Goal: Information Seeking & Learning: Learn about a topic

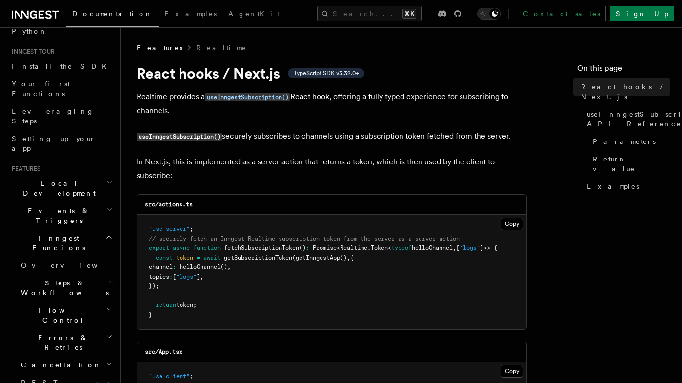
scroll to position [92, 0]
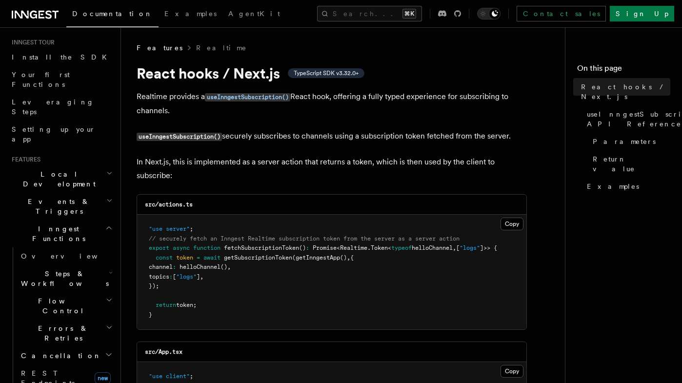
click at [75, 269] on span "Steps & Workflows" at bounding box center [63, 279] width 92 height 20
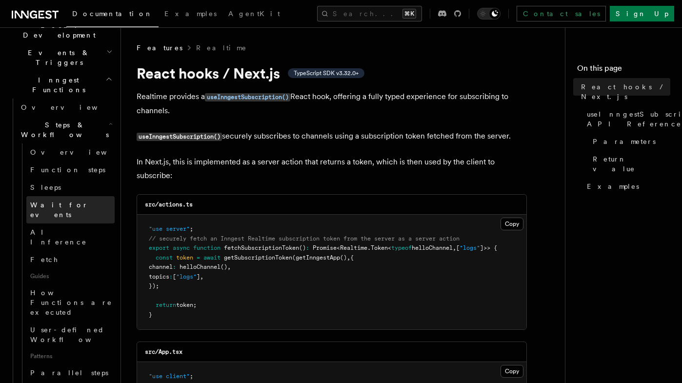
scroll to position [248, 0]
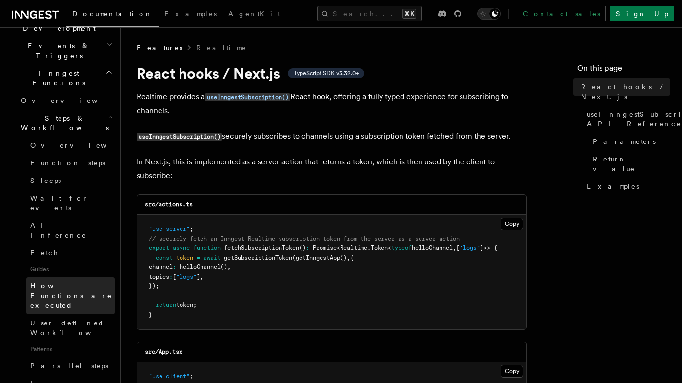
click at [71, 281] on span "How Functions are executed" at bounding box center [72, 295] width 84 height 29
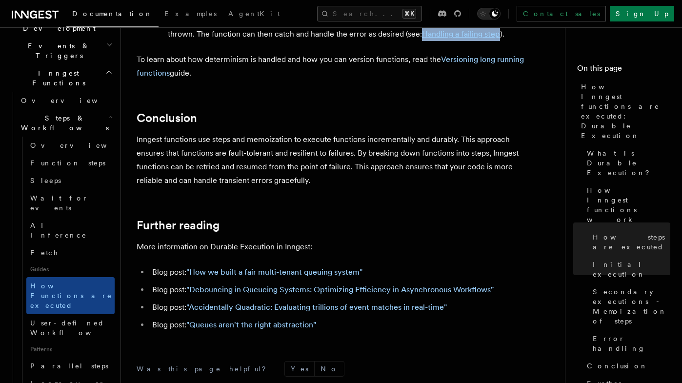
scroll to position [1830, 0]
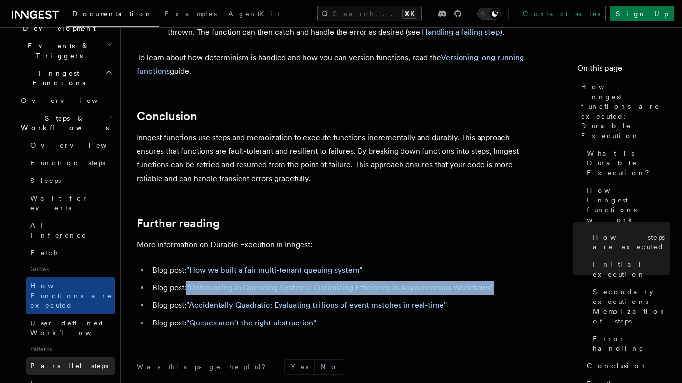
click at [71, 357] on link "Parallel steps" at bounding box center [70, 366] width 88 height 18
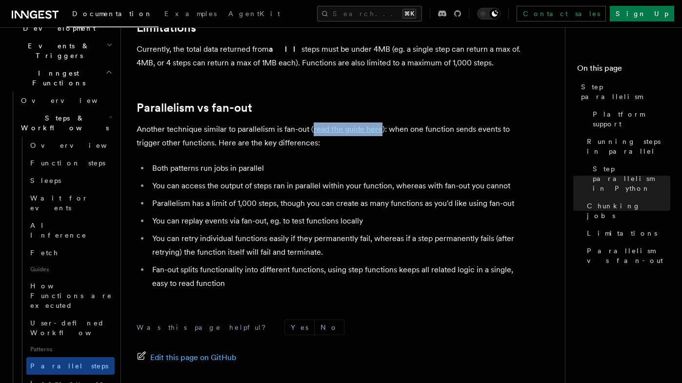
scroll to position [1752, 0]
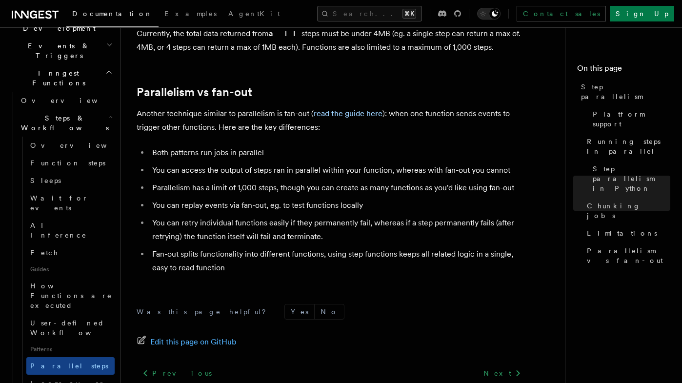
click at [77, 357] on link "Parallel steps" at bounding box center [70, 366] width 88 height 18
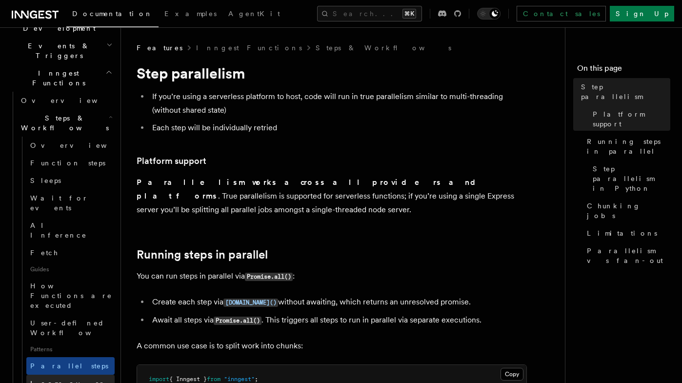
click at [70, 380] on span "Loops over steps" at bounding box center [67, 389] width 75 height 18
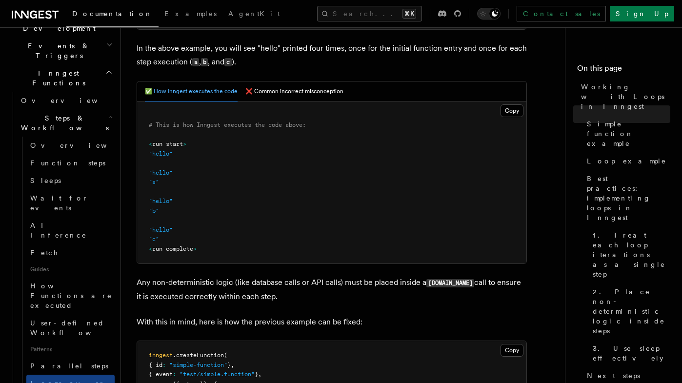
scroll to position [468, 0]
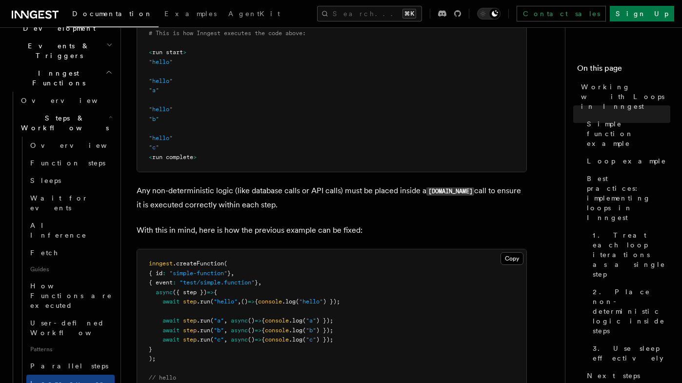
click at [680, 141] on nav "On this page Working with Loops in Inngest Simple function example Loop example…" at bounding box center [623, 205] width 117 height 356
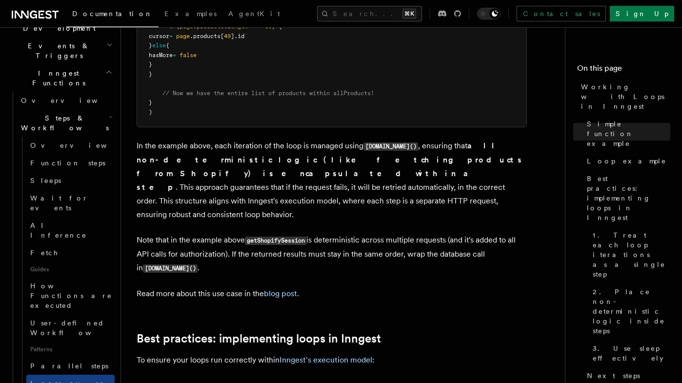
scroll to position [1320, 0]
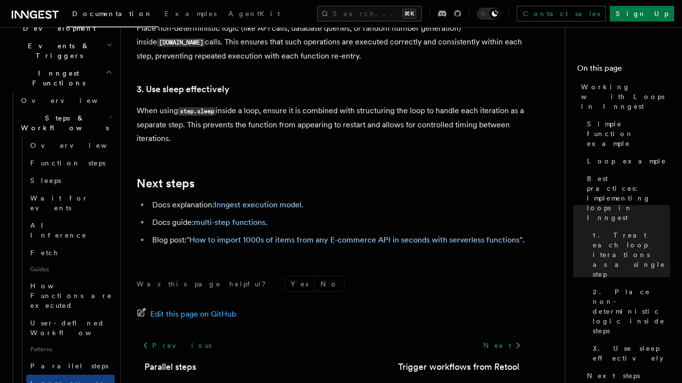
scroll to position [1721, 0]
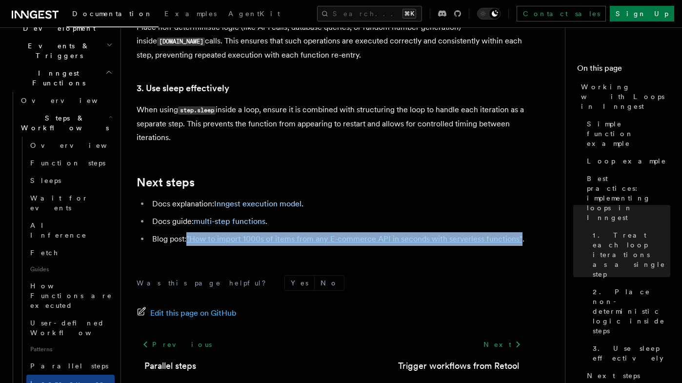
click at [416, 176] on h2 "Next steps" at bounding box center [332, 183] width 390 height 14
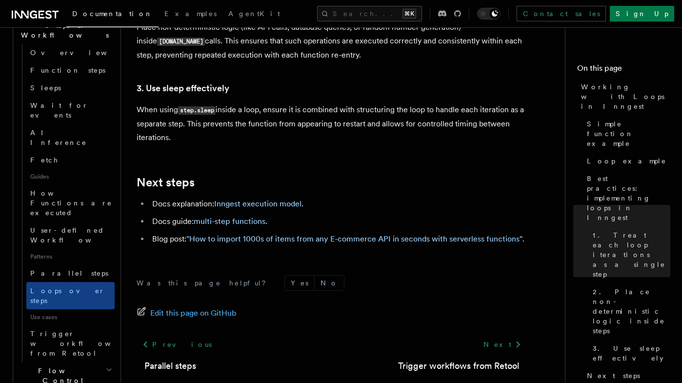
scroll to position [346, 0]
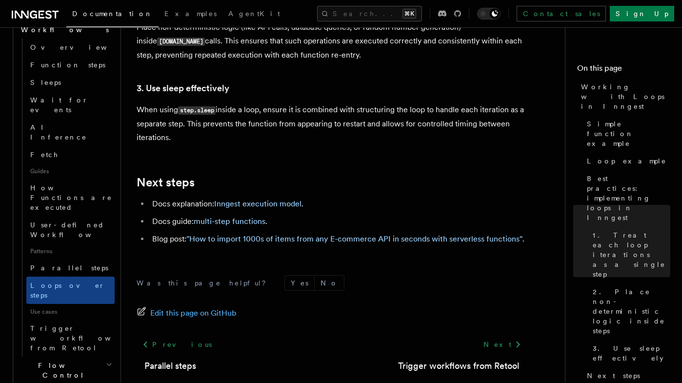
click at [59, 361] on span "Flow Control" at bounding box center [61, 371] width 89 height 20
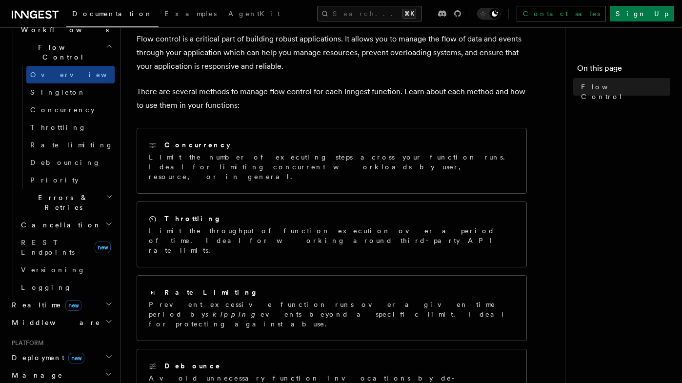
scroll to position [60, 0]
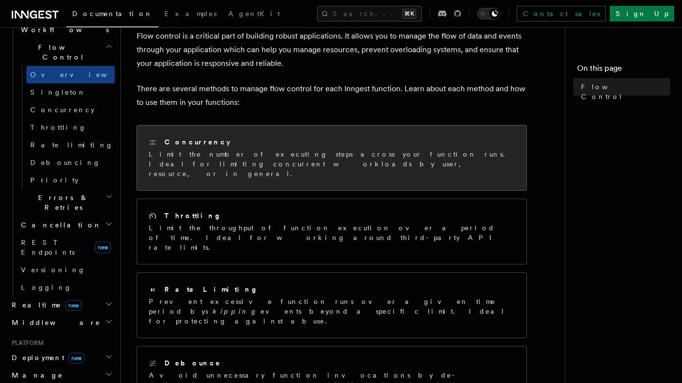
click at [431, 132] on div "Concurrency Limit the number of executing steps across your function runs. Idea…" at bounding box center [331, 157] width 389 height 65
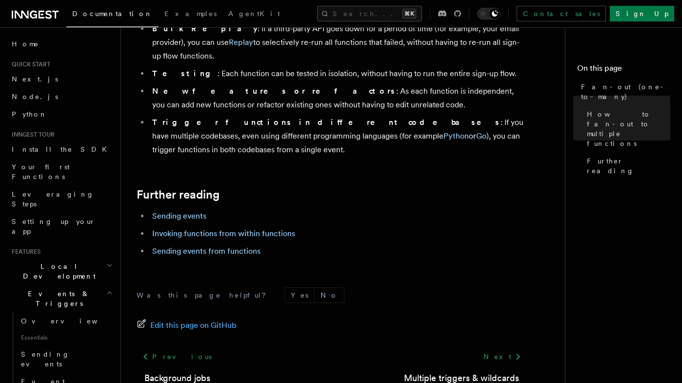
scroll to position [1344, 0]
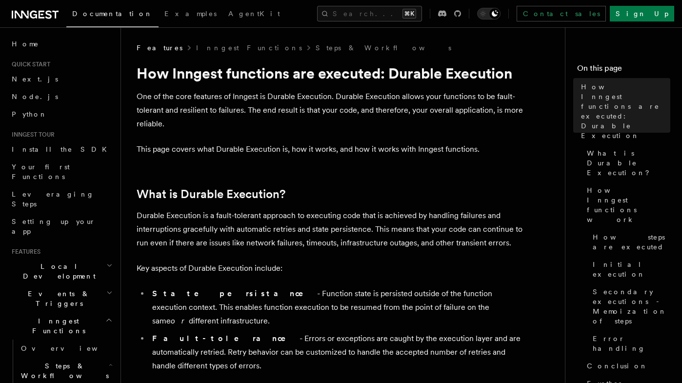
scroll to position [186, 0]
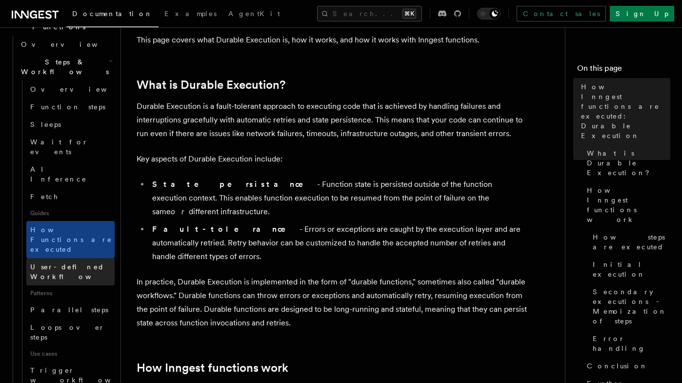
scroll to position [310, 0]
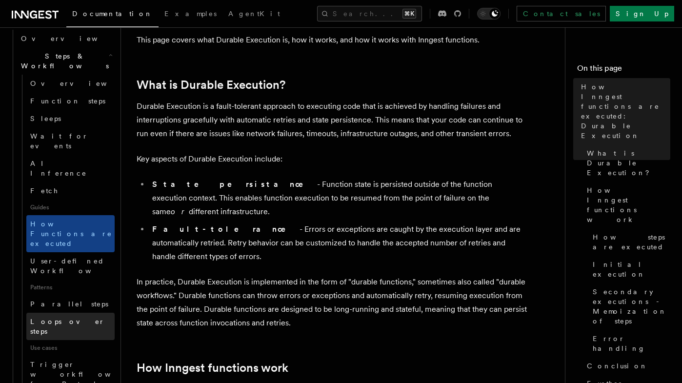
click at [81, 318] on span "Loops over steps" at bounding box center [67, 327] width 75 height 18
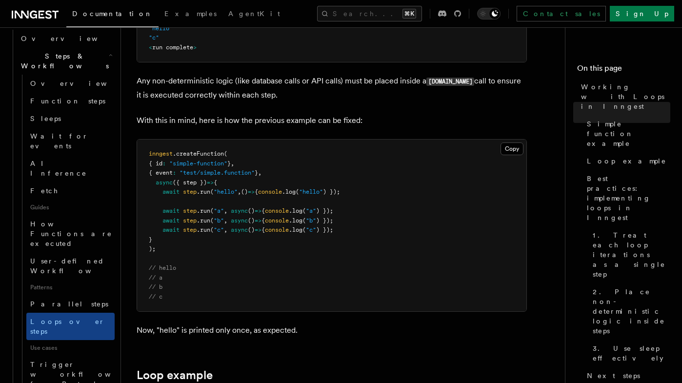
scroll to position [648, 0]
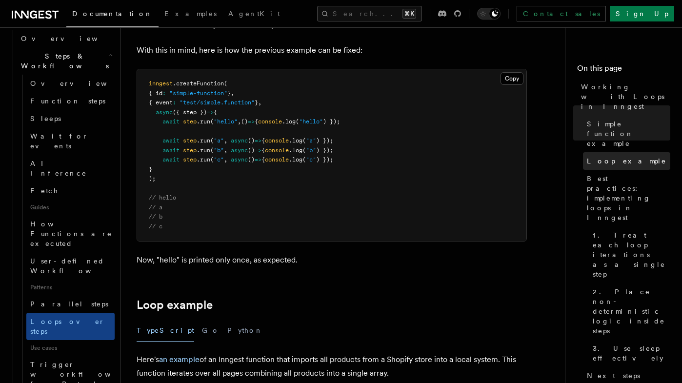
click at [603, 156] on span "Loop example" at bounding box center [627, 161] width 80 height 10
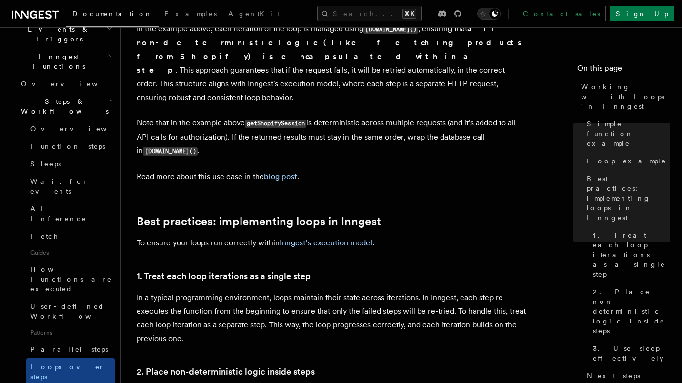
scroll to position [1355, 0]
click at [280, 171] on link "blog post" at bounding box center [280, 175] width 33 height 9
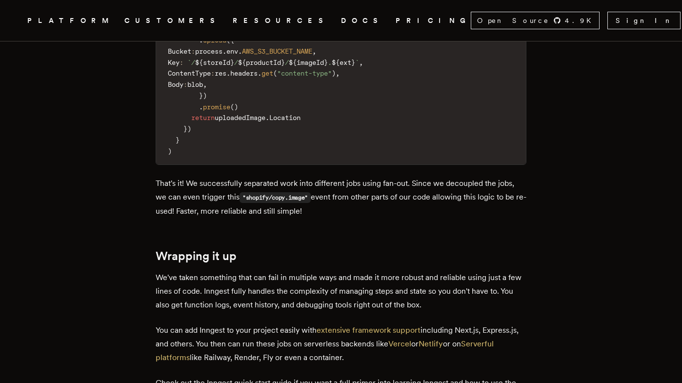
scroll to position [3404, 0]
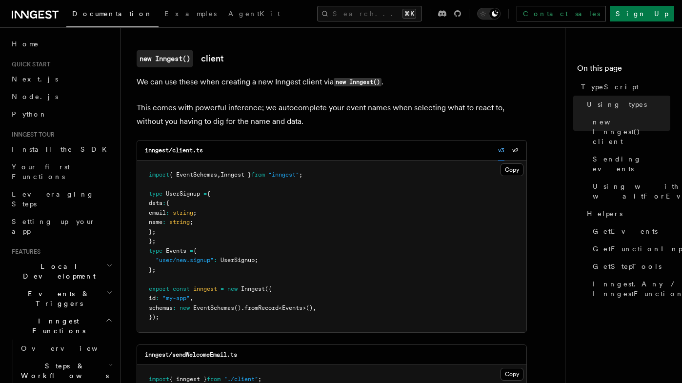
scroll to position [421, 0]
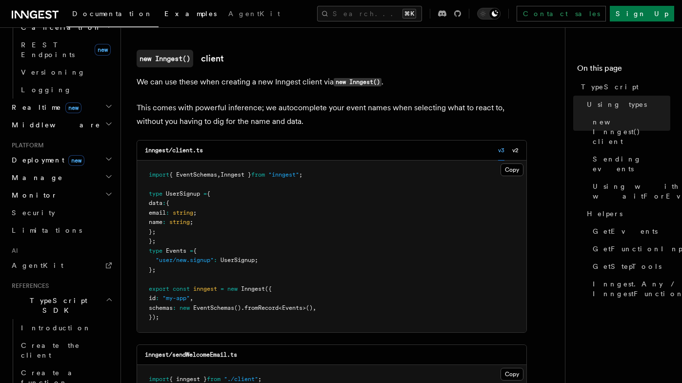
click at [159, 18] on link "Examples" at bounding box center [191, 14] width 64 height 23
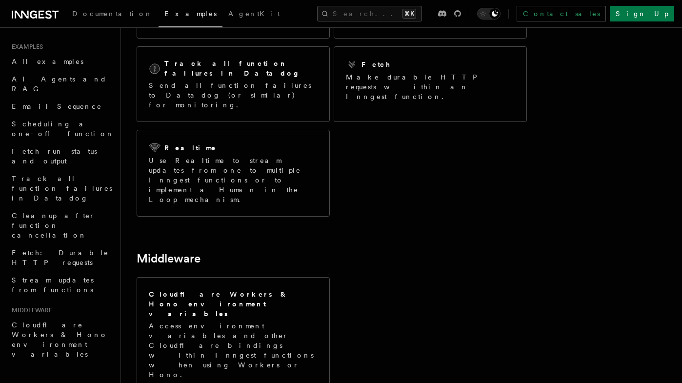
scroll to position [236, 0]
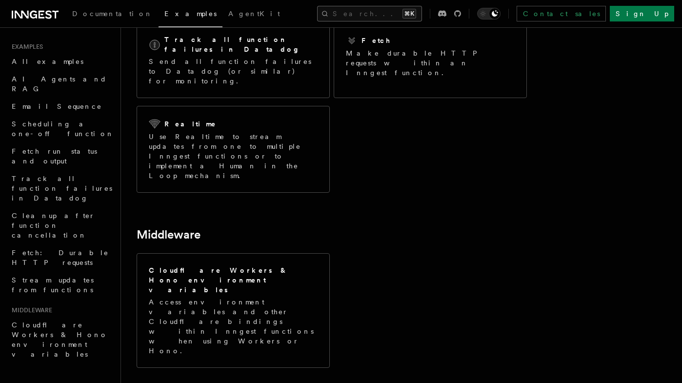
click at [383, 15] on button "Search... ⌘K" at bounding box center [369, 14] width 105 height 16
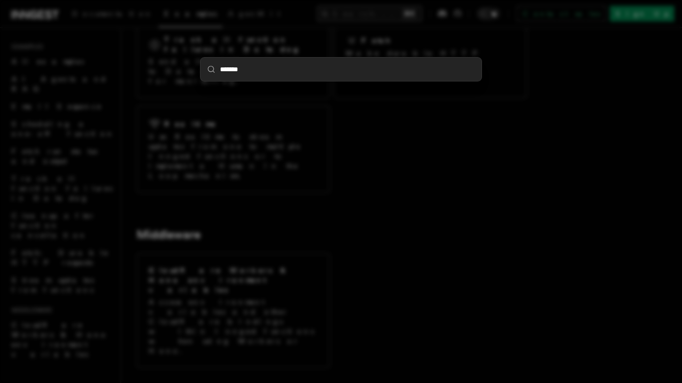
type input "********"
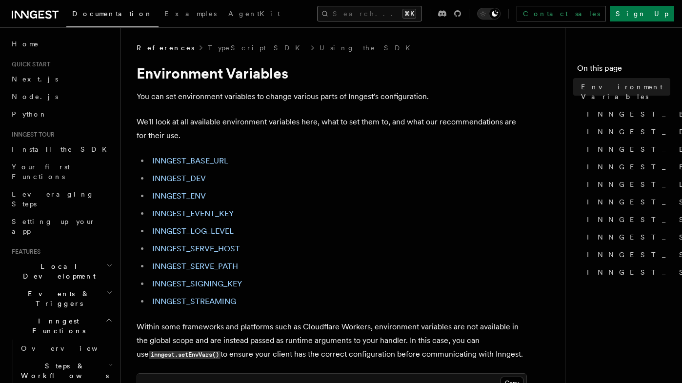
click at [387, 17] on button "Search... ⌘K" at bounding box center [369, 14] width 105 height 16
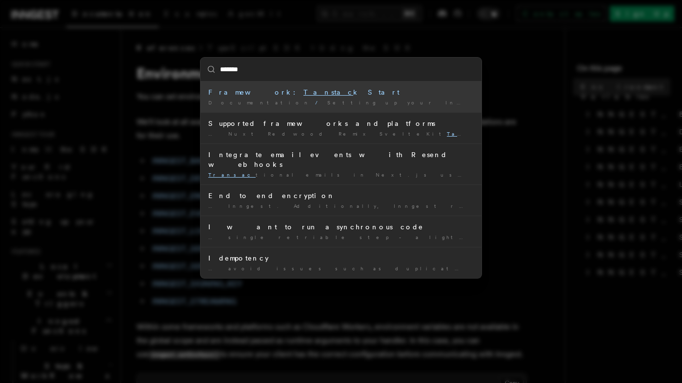
type input "********"
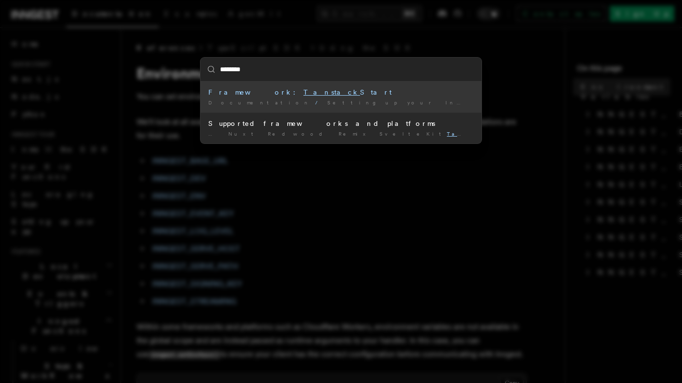
click at [276, 90] on div "Framework: Tanstack Start" at bounding box center [340, 92] width 265 height 10
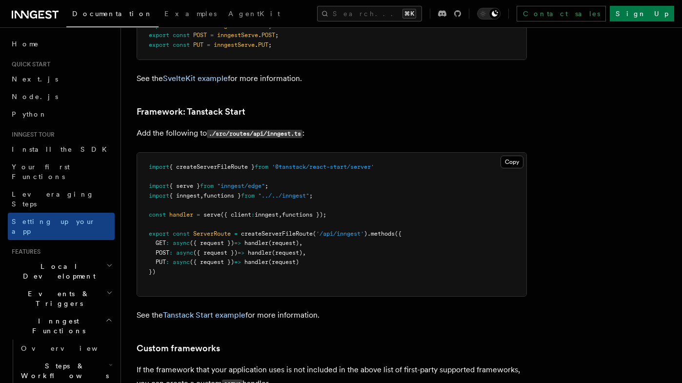
scroll to position [8192, 0]
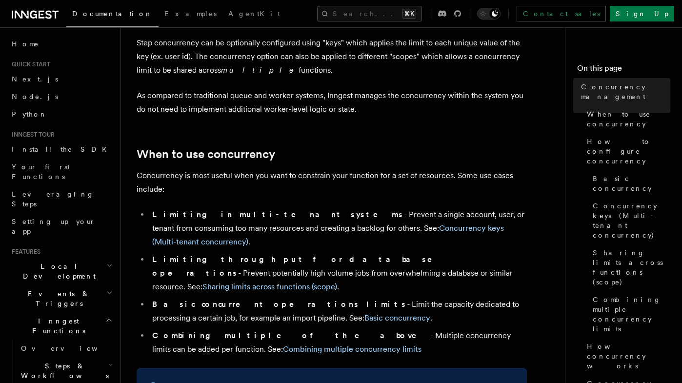
scroll to position [108, 0]
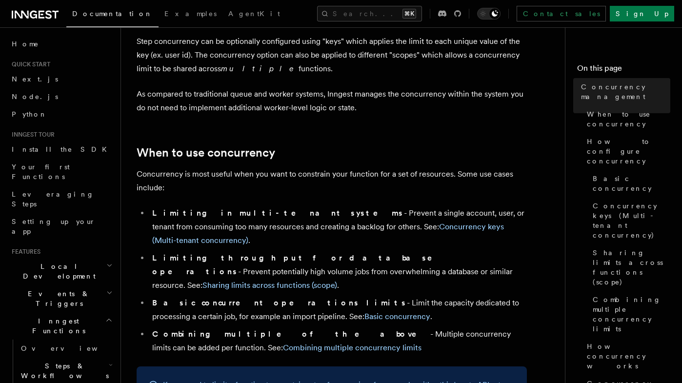
click at [477, 251] on li "Limiting throughput for database operations - Prevent potentially high volume j…" at bounding box center [338, 271] width 378 height 41
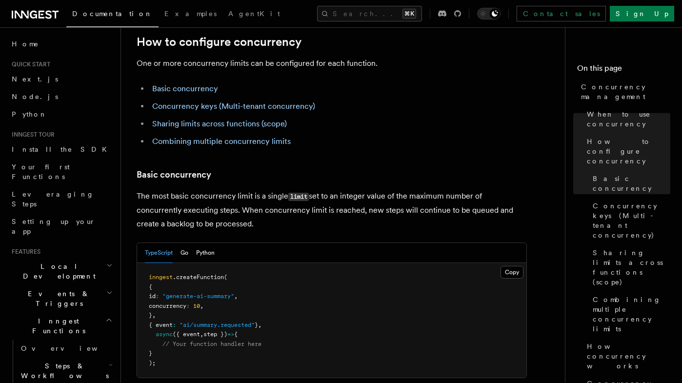
scroll to position [535, 0]
drag, startPoint x: 220, startPoint y: 263, endPoint x: 162, endPoint y: 265, distance: 57.1
click at [162, 265] on pre "inngest .createFunction ( { id : "generate-ai-summary" , concurrency : 10 , } ,…" at bounding box center [331, 319] width 389 height 115
copy span "concurrency : 10 ,"
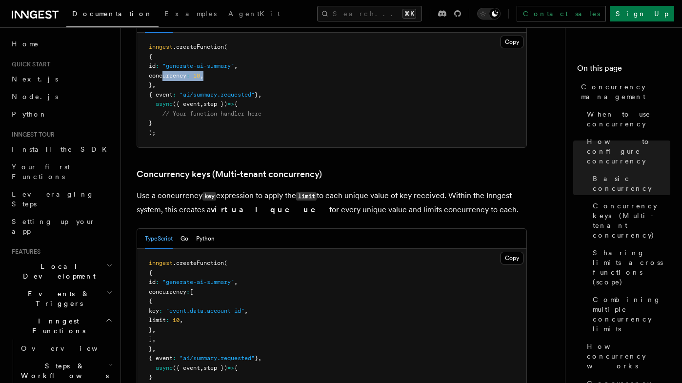
scroll to position [767, 0]
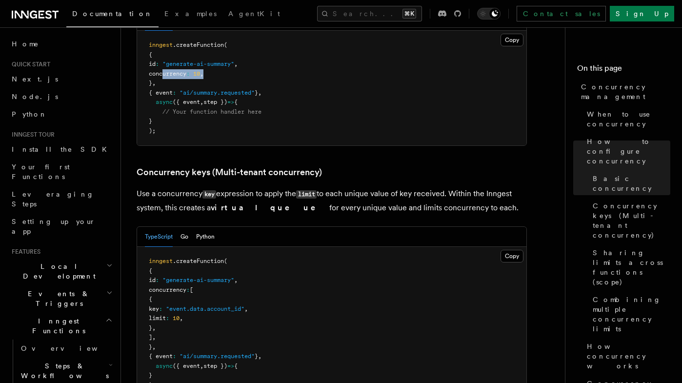
click at [430, 247] on pre "inngest .createFunction ( { id : "generate-ai-summary" , concurrency : [ { key …" at bounding box center [331, 323] width 389 height 153
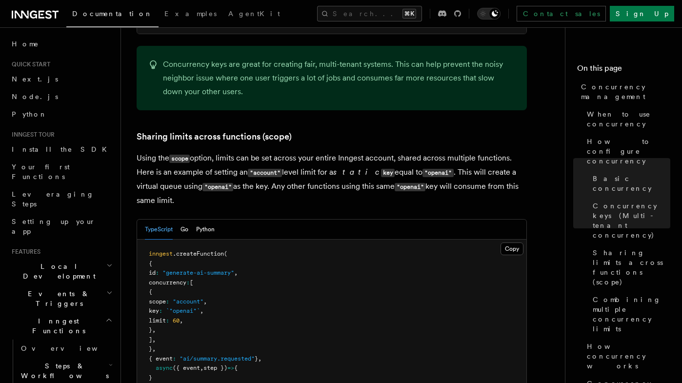
scroll to position [1134, 0]
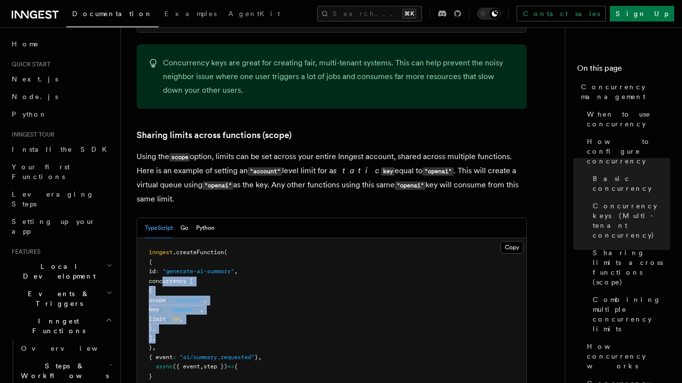
drag, startPoint x: 176, startPoint y: 299, endPoint x: 162, endPoint y: 242, distance: 57.9
click at [162, 242] on pre "inngest .createFunction ( { id : "generate-ai-summary" , concurrency : [ { scop…" at bounding box center [331, 319] width 389 height 162
copy code "concurrency : [ { scope : "account" , key : `"openai"` , limit : 60 , } , ] ,"
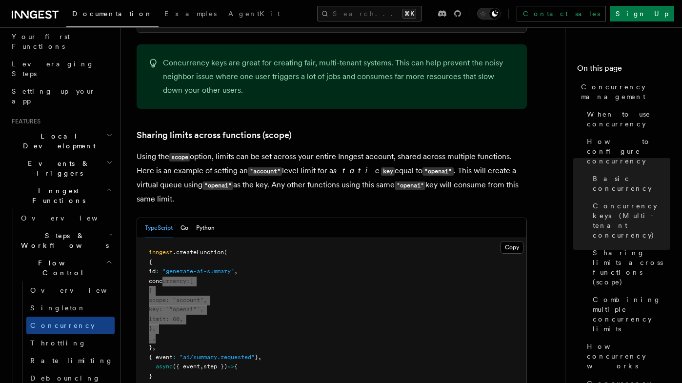
scroll to position [153, 0]
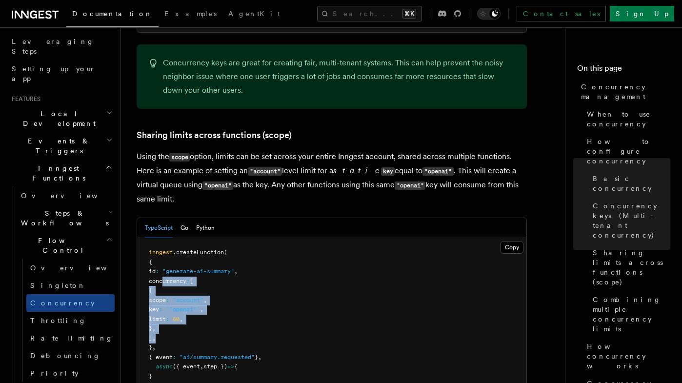
click at [359, 238] on pre "inngest .createFunction ( { id : "generate-ai-summary" , concurrency : [ { scop…" at bounding box center [331, 319] width 389 height 162
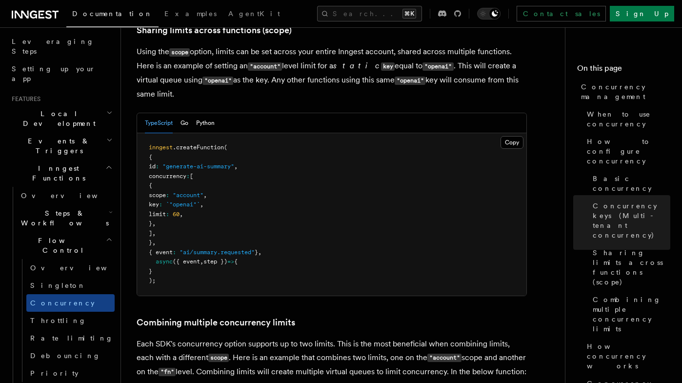
scroll to position [1240, 0]
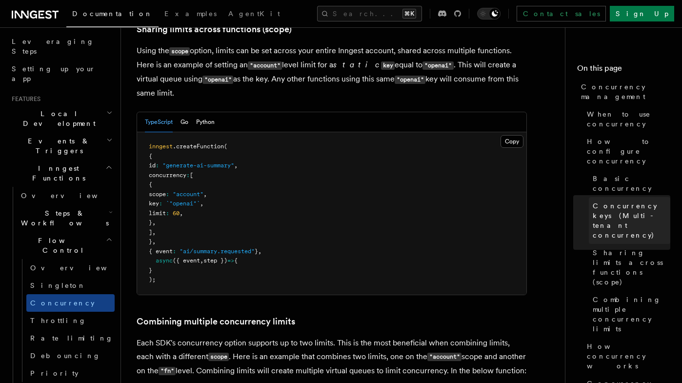
click at [624, 201] on span "Concurrency keys (Multi-tenant concurrency)" at bounding box center [632, 220] width 78 height 39
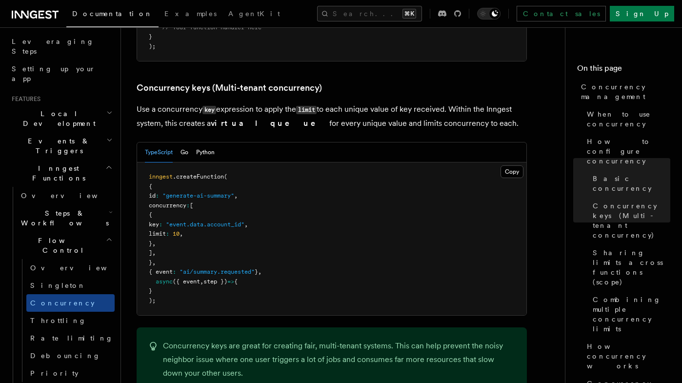
scroll to position [844, 0]
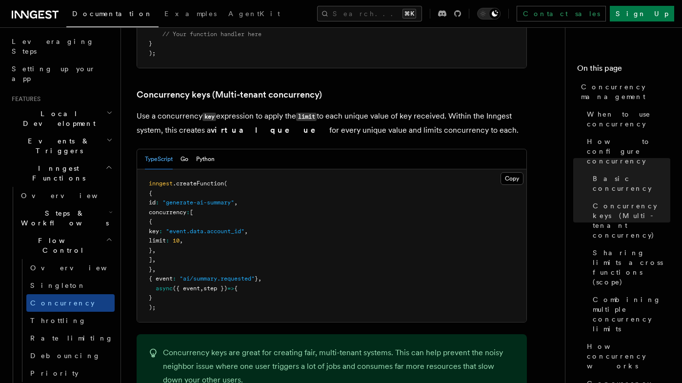
drag, startPoint x: 284, startPoint y: 190, endPoint x: 179, endPoint y: 191, distance: 105.9
click at [179, 191] on pre "inngest .createFunction ( { id : "generate-ai-summary" , concurrency : [ { key …" at bounding box center [331, 245] width 389 height 153
copy span "key : "event.data.account_id" ,"
click at [386, 244] on pre "inngest .createFunction ( { id : "generate-ai-summary" , concurrency : [ { key …" at bounding box center [331, 245] width 389 height 153
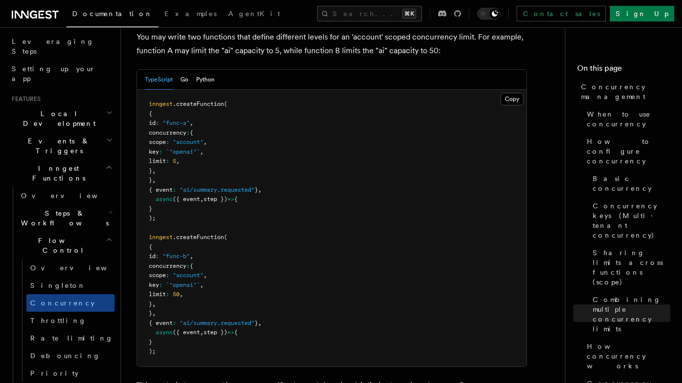
scroll to position [2834, 0]
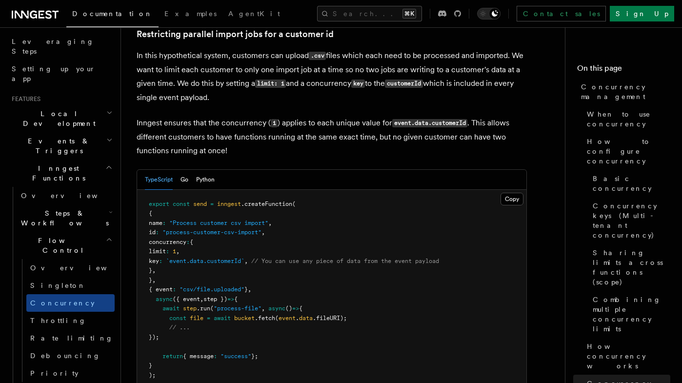
scroll to position [3965, 0]
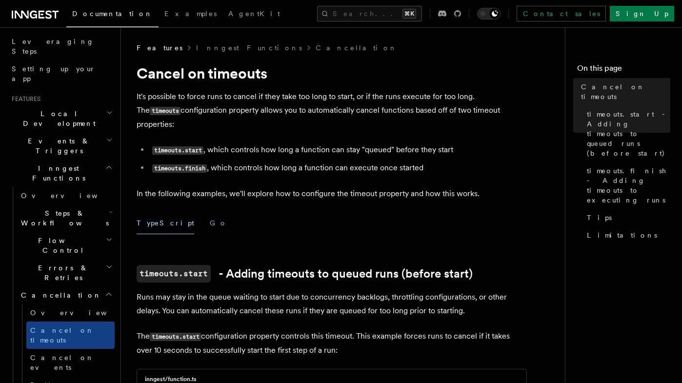
click at [100, 204] on h2 "Steps & Workflows" at bounding box center [66, 217] width 98 height 27
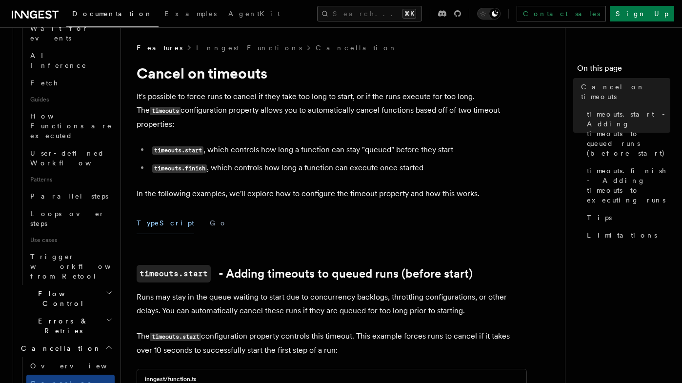
scroll to position [425, 0]
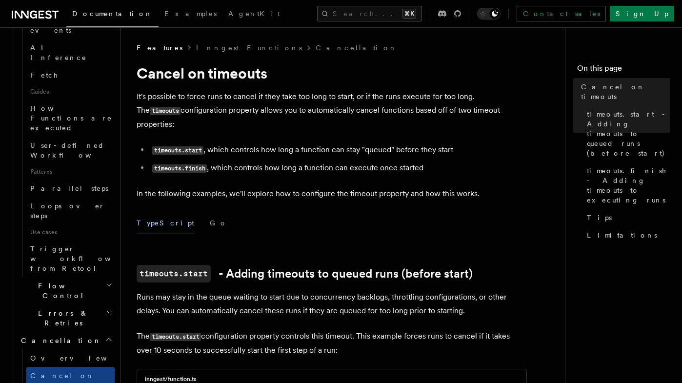
click at [69, 277] on h2 "Flow Control" at bounding box center [66, 290] width 98 height 27
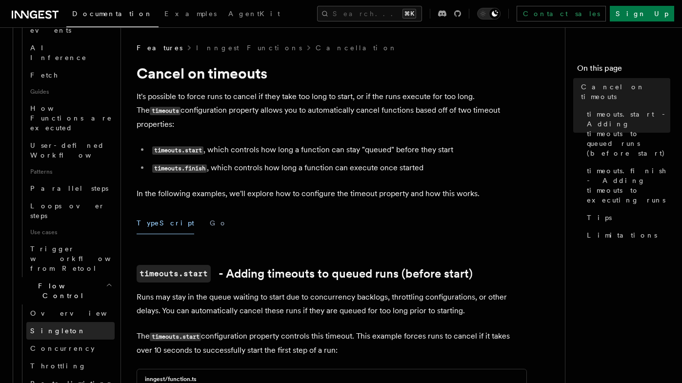
click at [68, 322] on link "Singleton" at bounding box center [70, 331] width 88 height 18
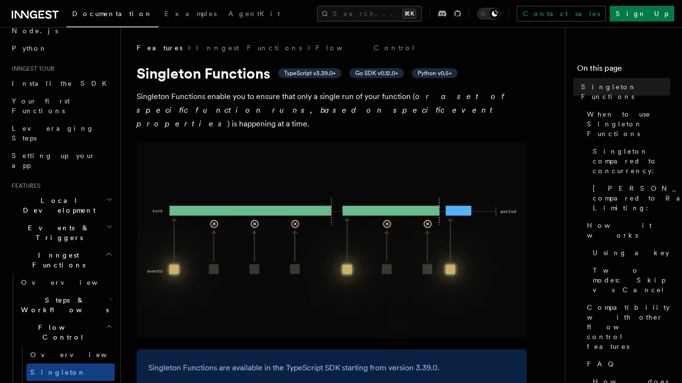
scroll to position [98, 0]
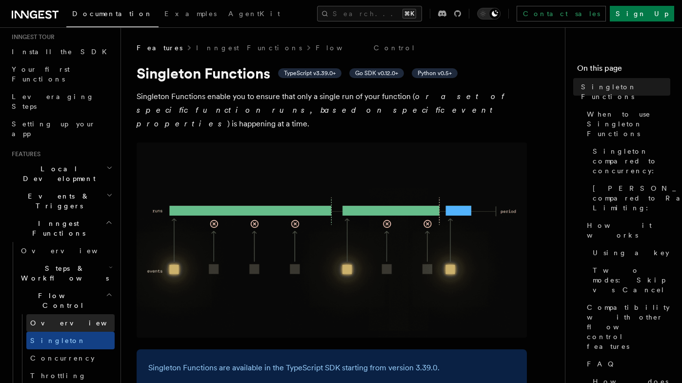
click at [65, 314] on link "Overview" at bounding box center [70, 323] width 88 height 18
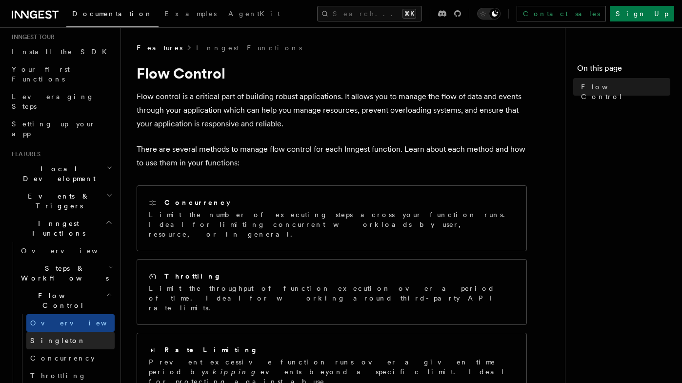
click at [66, 332] on link "Singleton" at bounding box center [70, 341] width 88 height 18
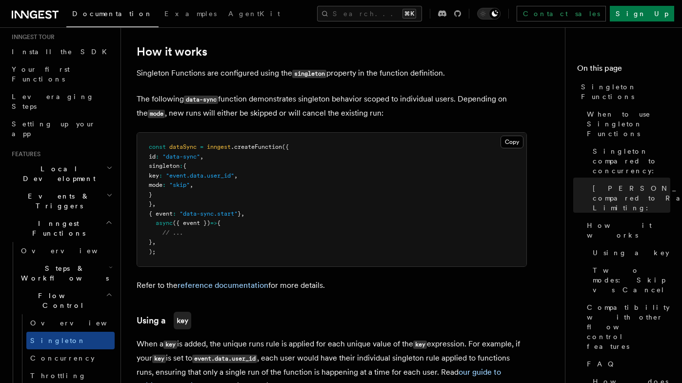
scroll to position [699, 0]
click at [126, 254] on div "Features Inngest Functions Flow Control Singleton Functions TypeScript v3.39.0+…" at bounding box center [362, 388] width 483 height 2174
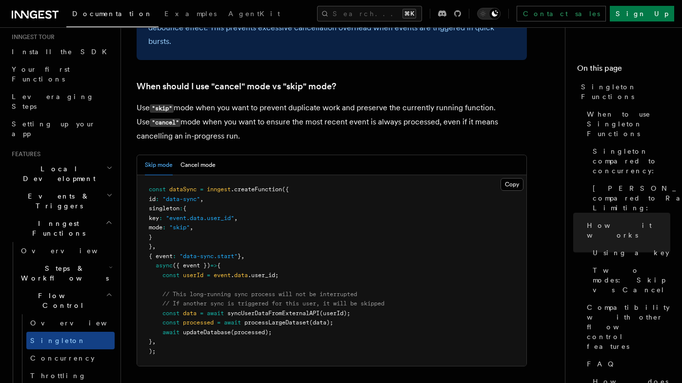
scroll to position [1246, 0]
drag, startPoint x: 173, startPoint y: 212, endPoint x: 163, endPoint y: 185, distance: 29.2
click at [163, 185] on code "const dataSync = inngest .createFunction ({ id : "data-sync" , singleton : { ke…" at bounding box center [267, 269] width 236 height 169
copy code "singleton : { key : "event.data.user_id" , mode : "skip" , }"
click at [366, 210] on pre "const dataSync = inngest .createFunction ({ id : "data-sync" , singleton : { ke…" at bounding box center [331, 270] width 389 height 191
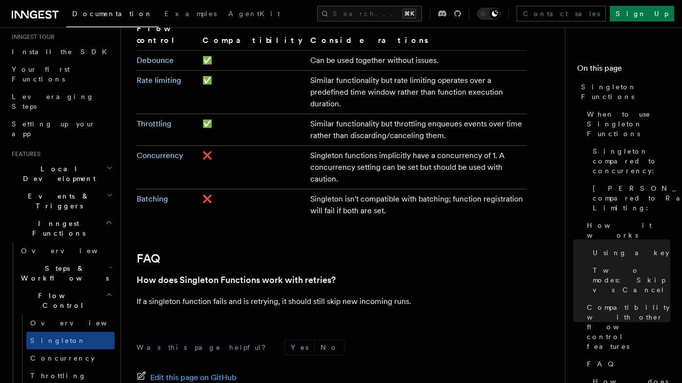
scroll to position [1731, 0]
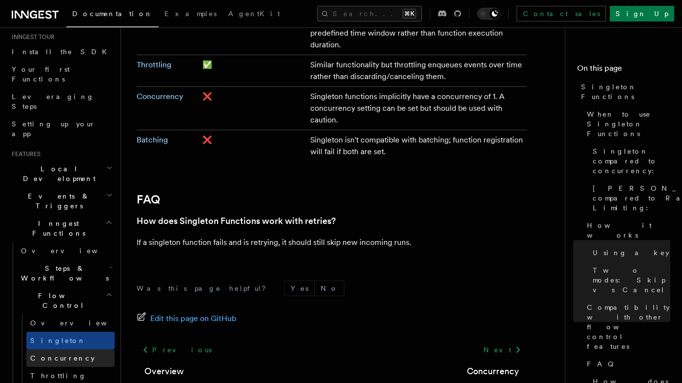
click at [66, 354] on span "Concurrency" at bounding box center [62, 358] width 64 height 8
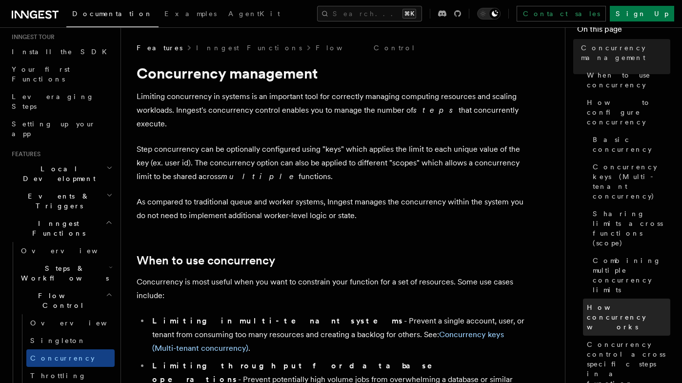
scroll to position [70, 0]
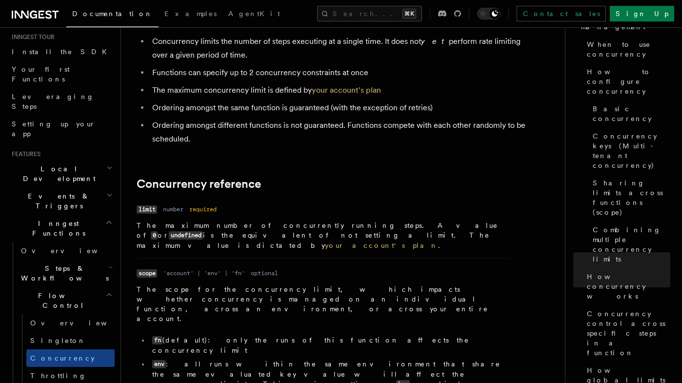
scroll to position [3981, 0]
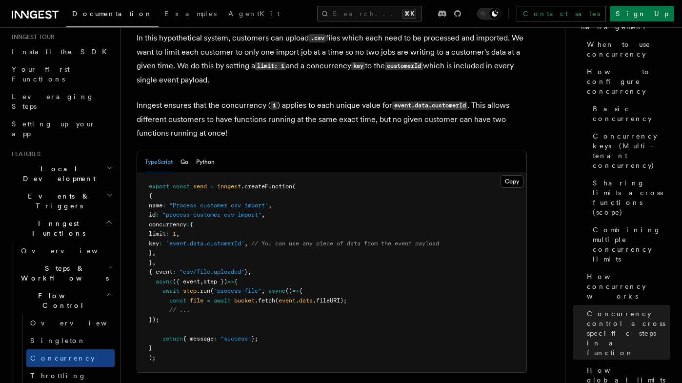
click at [55, 372] on span "Throttling" at bounding box center [58, 376] width 56 height 8
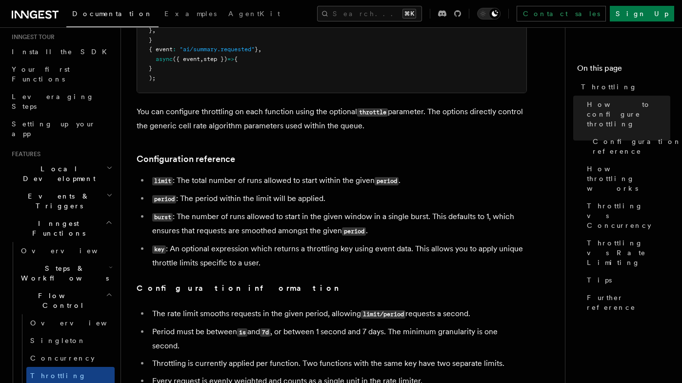
scroll to position [336, 0]
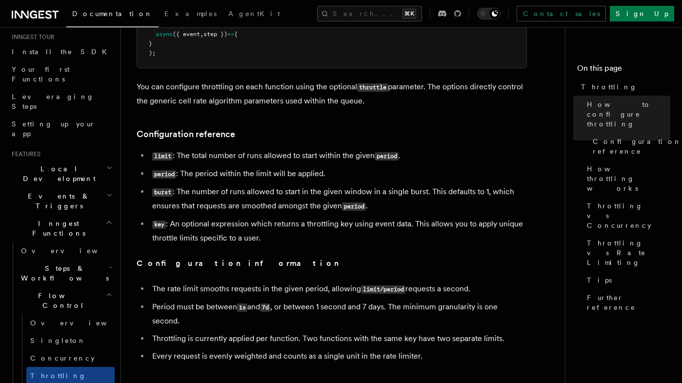
click at [459, 259] on p "Configuration information" at bounding box center [332, 264] width 390 height 14
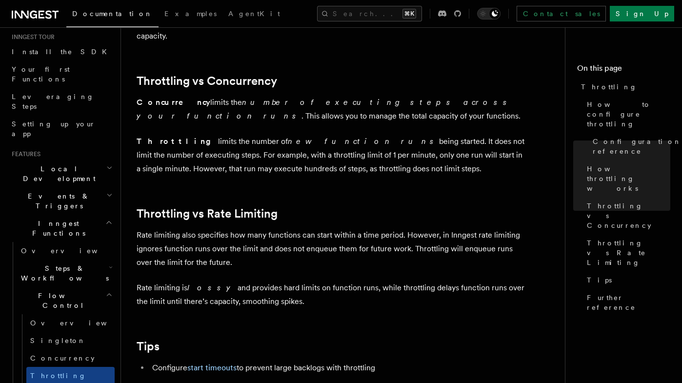
scroll to position [886, 0]
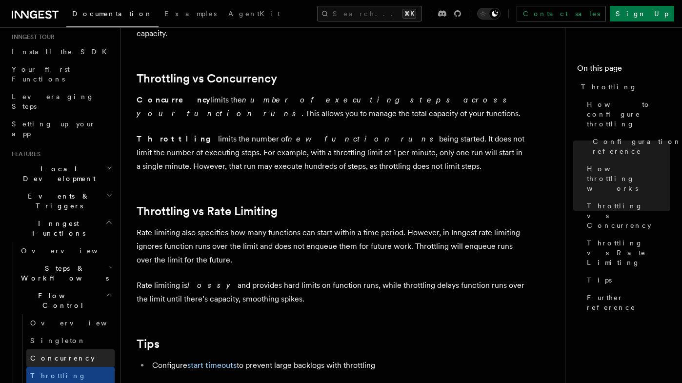
click at [60, 354] on span "Concurrency" at bounding box center [62, 358] width 64 height 8
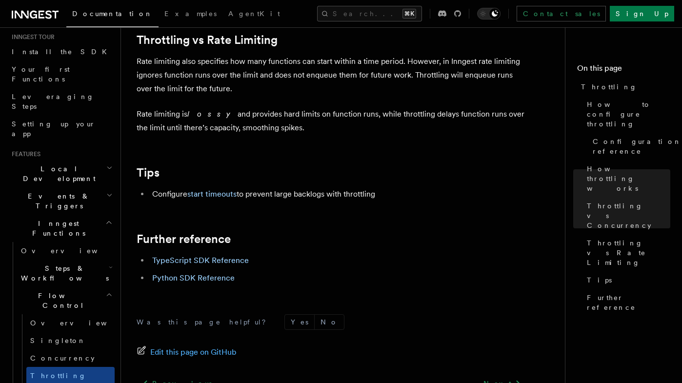
scroll to position [1062, 0]
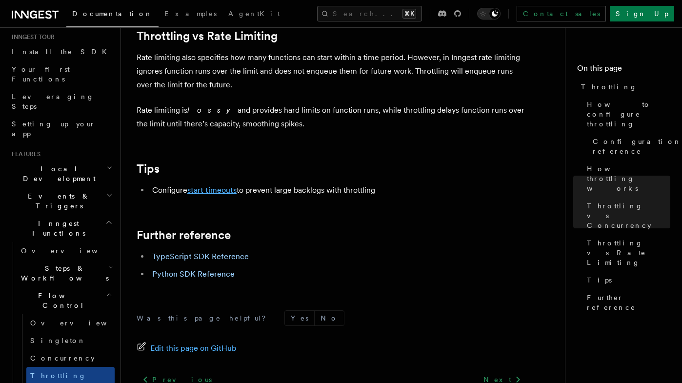
click at [219, 191] on link "start timeouts" at bounding box center [211, 189] width 49 height 9
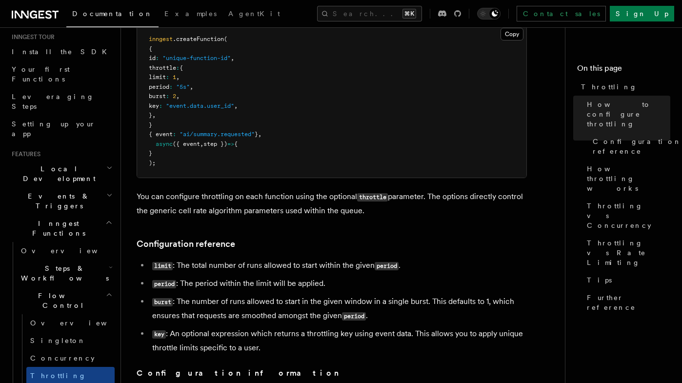
scroll to position [226, 0]
click at [600, 201] on span "Throttling vs Concurrency" at bounding box center [628, 215] width 83 height 29
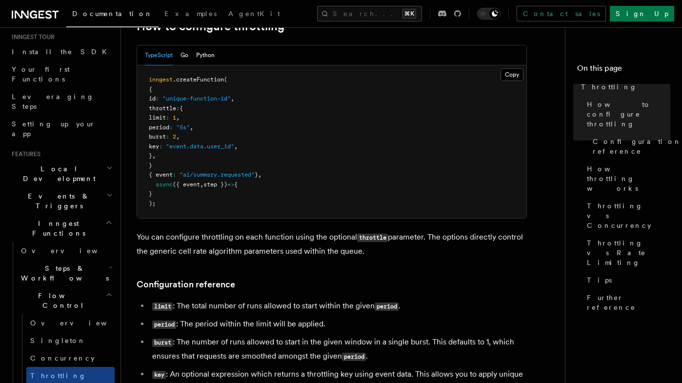
scroll to position [205, 0]
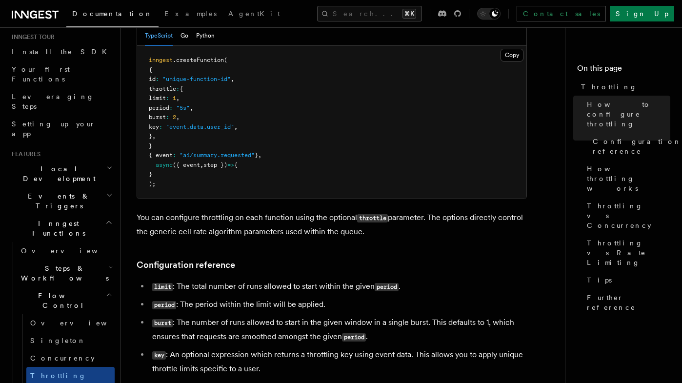
click at [679, 116] on nav "On this page Throttling How to configure throttling Configuration reference How…" at bounding box center [623, 205] width 117 height 356
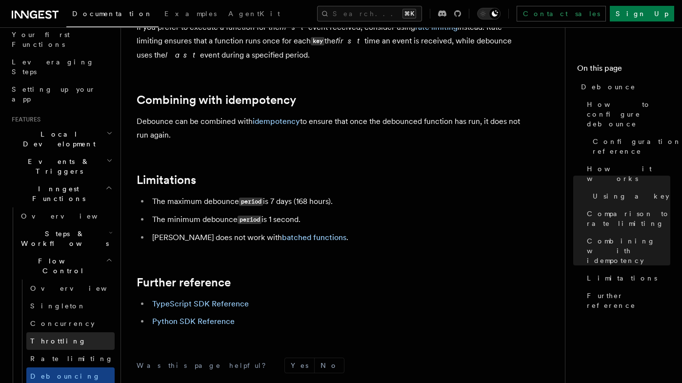
scroll to position [150, 0]
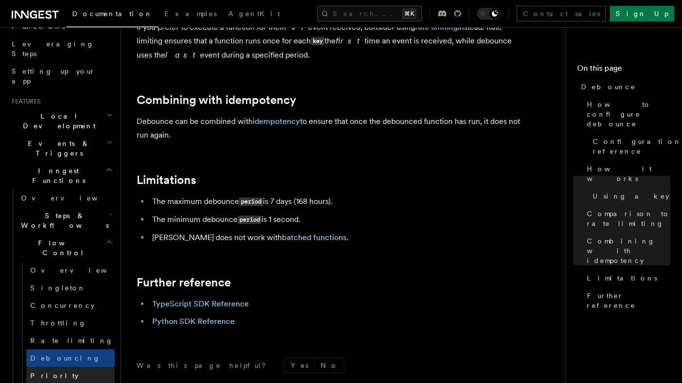
click at [59, 367] on link "Priority" at bounding box center [70, 376] width 88 height 18
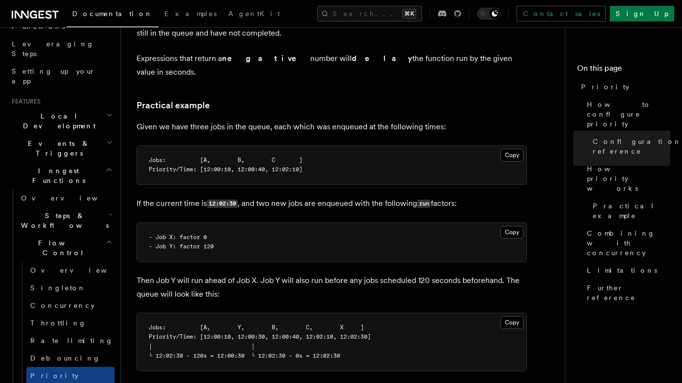
scroll to position [666, 0]
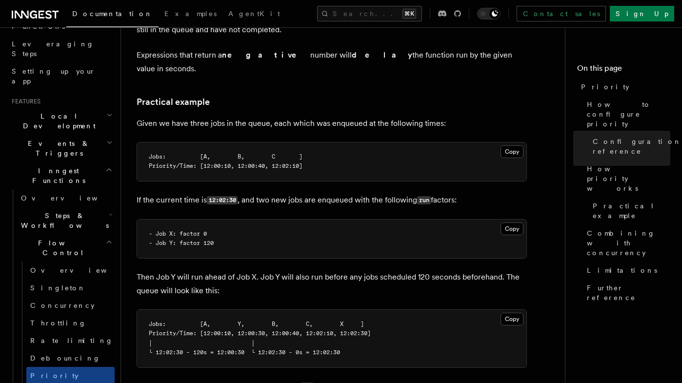
click at [383, 231] on pre "- Job X: factor 0 - Job Y: factor 120" at bounding box center [331, 239] width 389 height 39
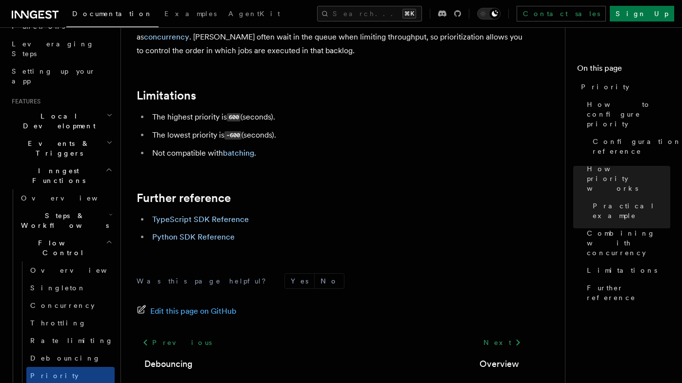
scroll to position [1109, 0]
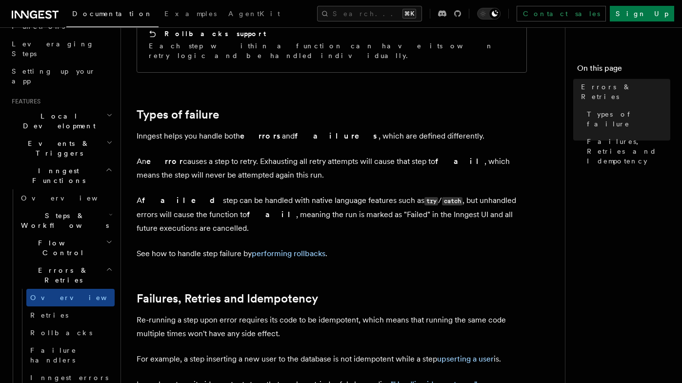
scroll to position [272, 0]
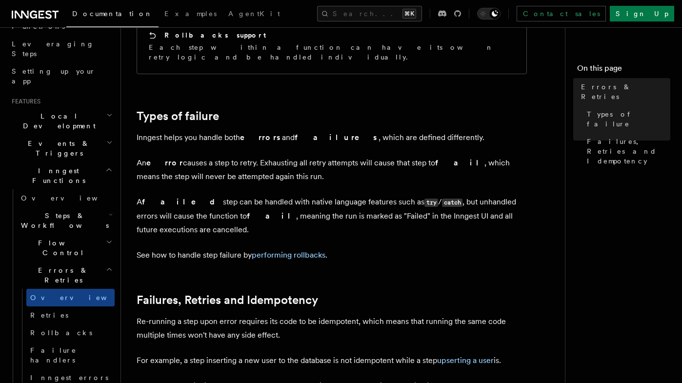
click at [386, 222] on article "Features Inngest Functions Errors & Retries Inngest Functions are designed to h…" at bounding box center [347, 178] width 421 height 815
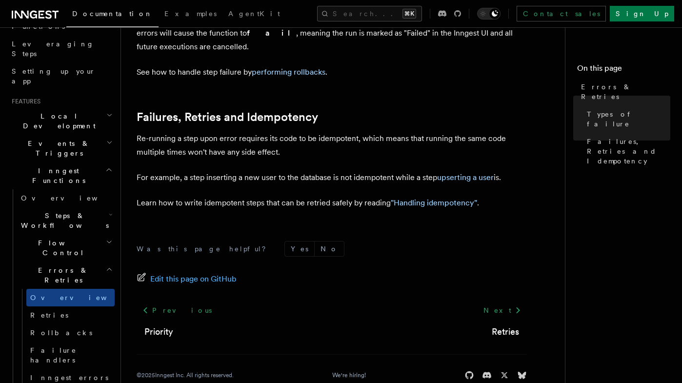
scroll to position [456, 0]
click at [469, 172] on link "upserting a user" at bounding box center [465, 176] width 57 height 9
click at [57, 306] on link "Retries" at bounding box center [70, 315] width 88 height 18
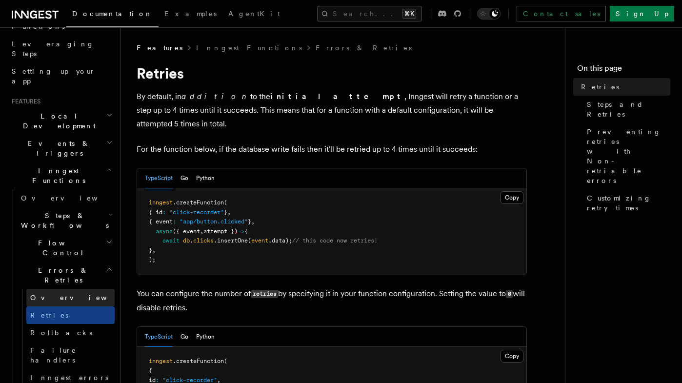
click at [65, 289] on link "Overview" at bounding box center [70, 298] width 88 height 18
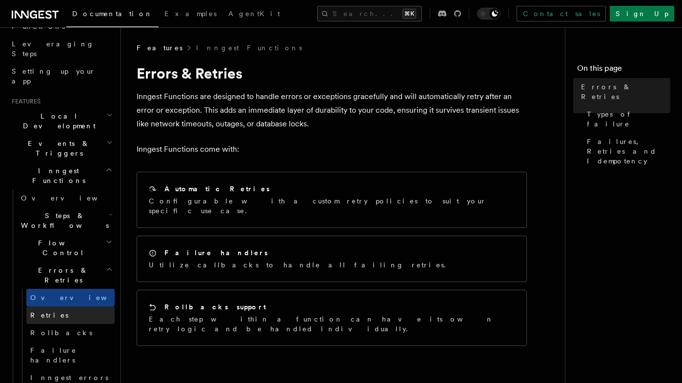
click at [69, 306] on link "Retries" at bounding box center [70, 315] width 88 height 18
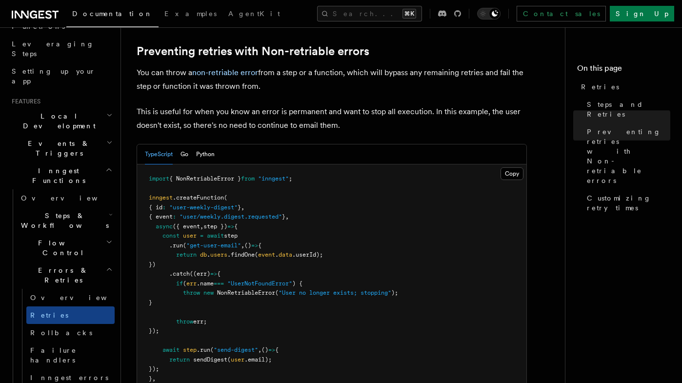
scroll to position [886, 0]
click at [132, 111] on div "Features Inngest Functions Errors & Retries Retries By default, in addition to …" at bounding box center [362, 46] width 483 height 1864
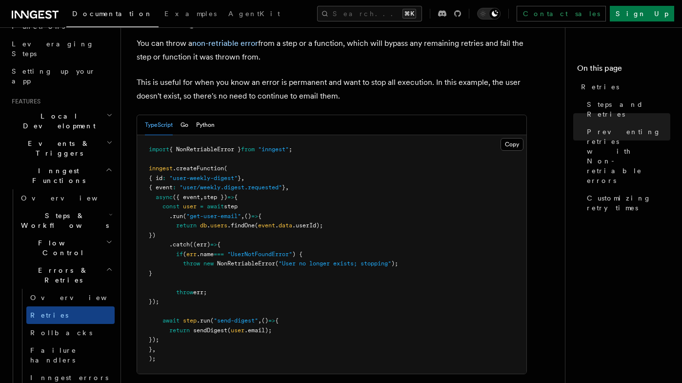
scroll to position [920, 0]
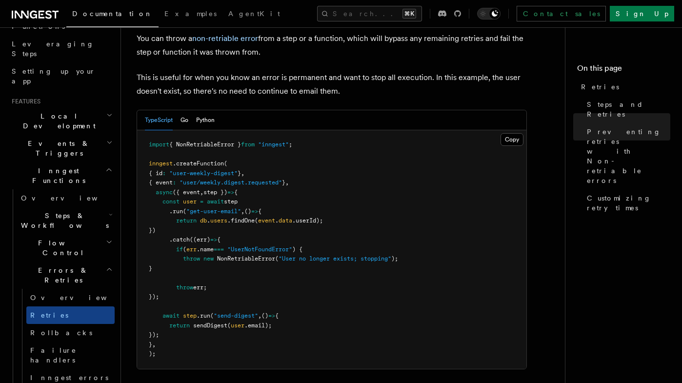
click at [231, 255] on span "NonRetriableError" at bounding box center [246, 258] width 58 height 7
click at [212, 141] on span "{ NonRetriableError }" at bounding box center [205, 144] width 72 height 7
copy span "NonRetriableError"
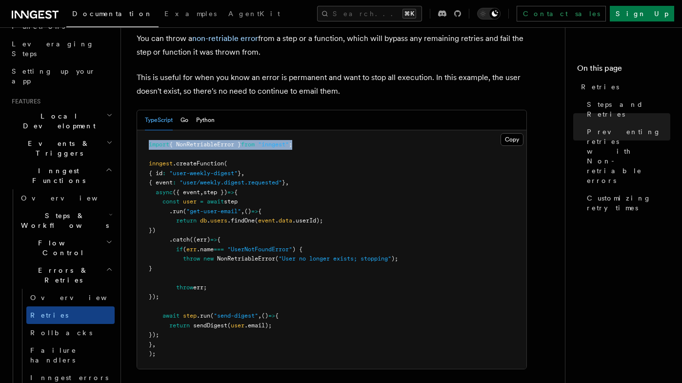
drag, startPoint x: 309, startPoint y: 131, endPoint x: 147, endPoint y: 132, distance: 162.0
click at [147, 132] on pre "import { NonRetriableError } from "inngest" ; inngest .createFunction ( { id : …" at bounding box center [331, 249] width 389 height 239
copy span "import { NonRetriableError } from "inngest" ;"
click at [234, 255] on span "NonRetriableError" at bounding box center [246, 258] width 58 height 7
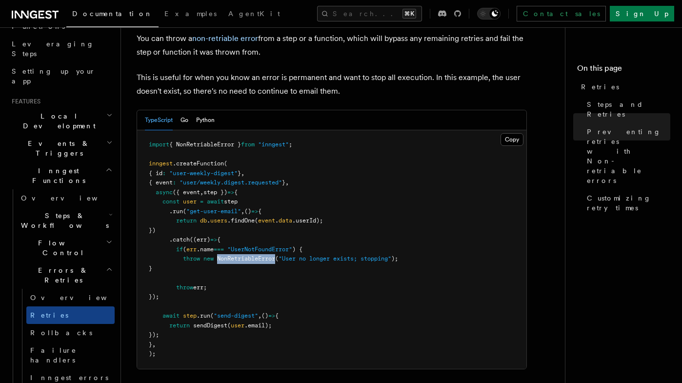
click at [234, 255] on span "NonRetriableError" at bounding box center [246, 258] width 58 height 7
copy span "NonRetriableError"
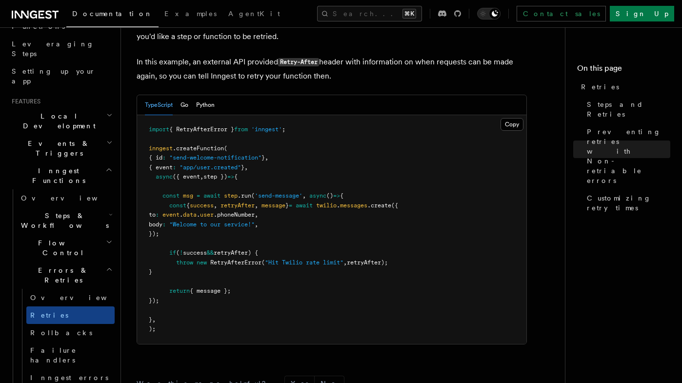
scroll to position [1469, 0]
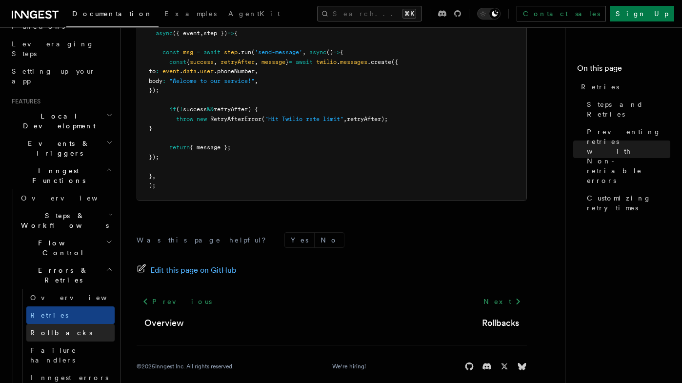
click at [41, 328] on span "Rollbacks" at bounding box center [61, 333] width 62 height 10
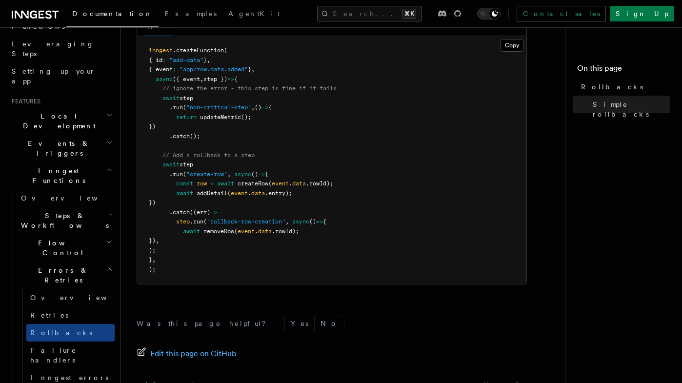
scroll to position [687, 0]
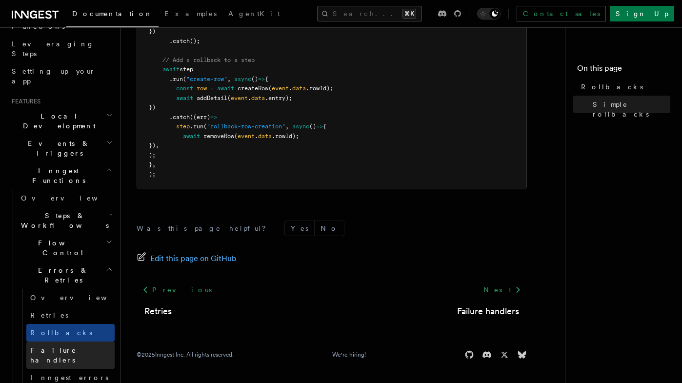
click at [50, 346] on span "Failure handlers" at bounding box center [53, 355] width 46 height 18
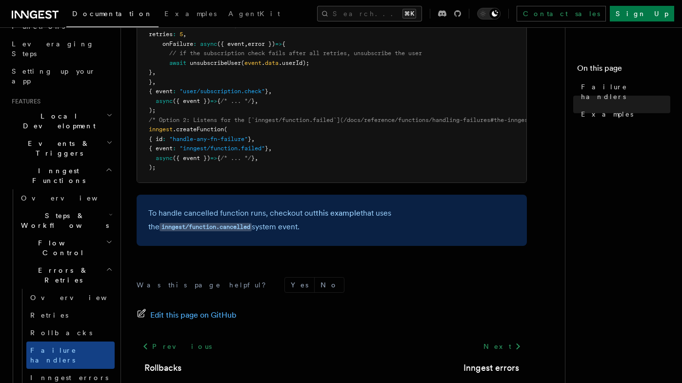
scroll to position [282, 0]
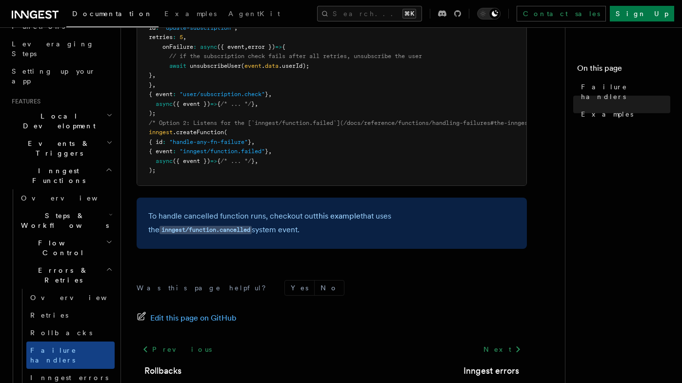
click at [296, 233] on p "To handle cancelled function runs, checkout out this example that uses the inng…" at bounding box center [331, 223] width 367 height 28
click at [71, 369] on link "Inngest errors" at bounding box center [70, 378] width 88 height 18
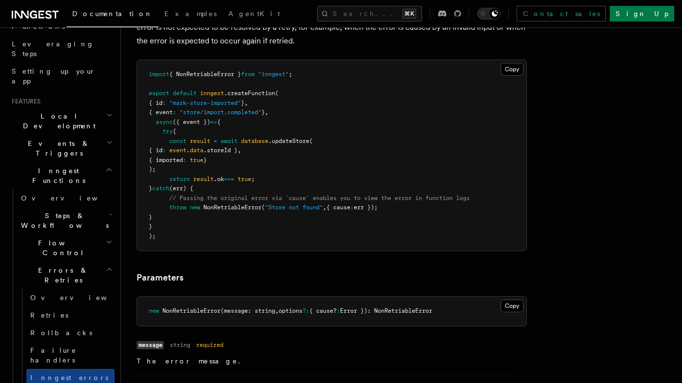
scroll to position [554, 0]
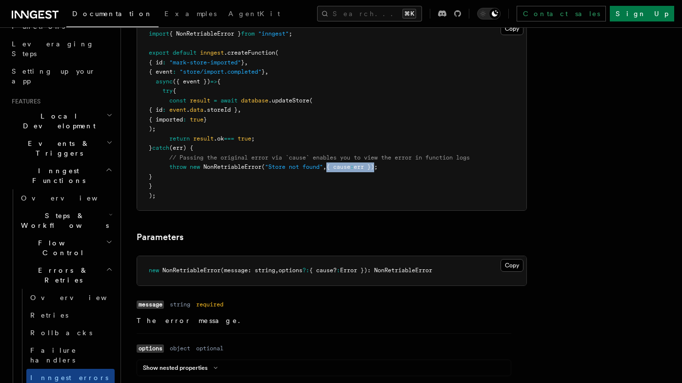
drag, startPoint x: 330, startPoint y: 169, endPoint x: 384, endPoint y: 168, distance: 53.7
click at [378, 168] on span "throw new NonRetriableError ( "Store not found" , { cause : err });" at bounding box center [263, 166] width 229 height 7
copy span "{ cause : err }"
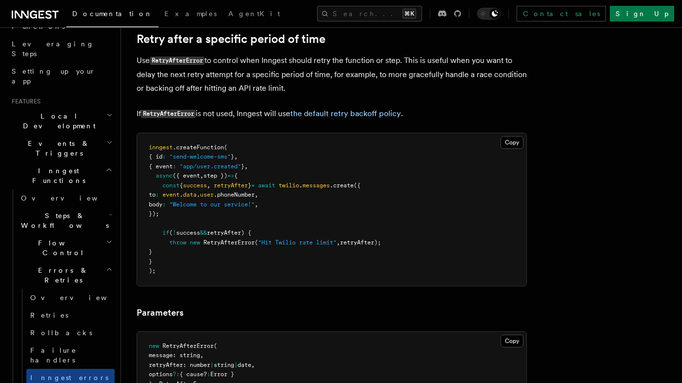
scroll to position [932, 0]
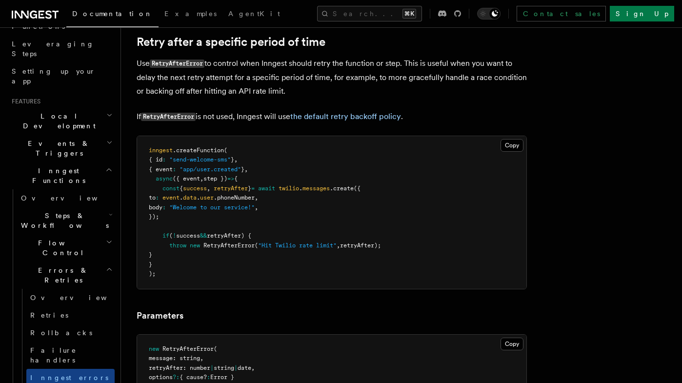
click at [456, 228] on pre "inngest .createFunction ( { id : "send-welcome-sms" } , { event : "app/user.cre…" at bounding box center [331, 212] width 389 height 153
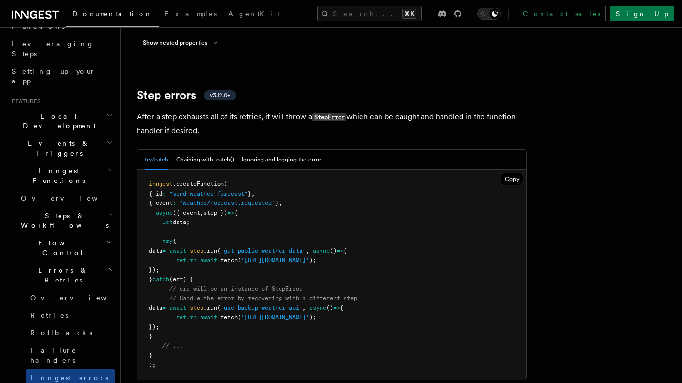
scroll to position [1492, 0]
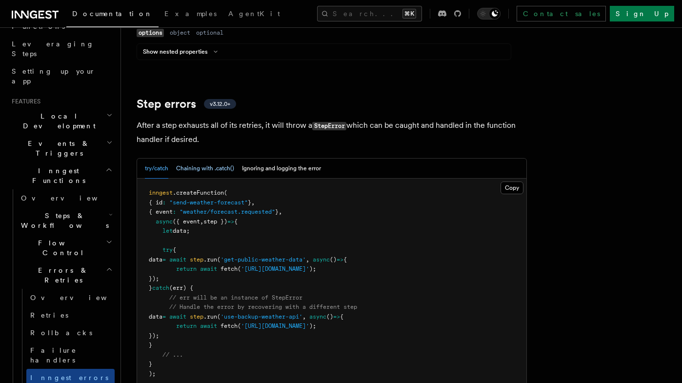
click at [222, 159] on button "Chaining with .catch()" at bounding box center [205, 169] width 58 height 20
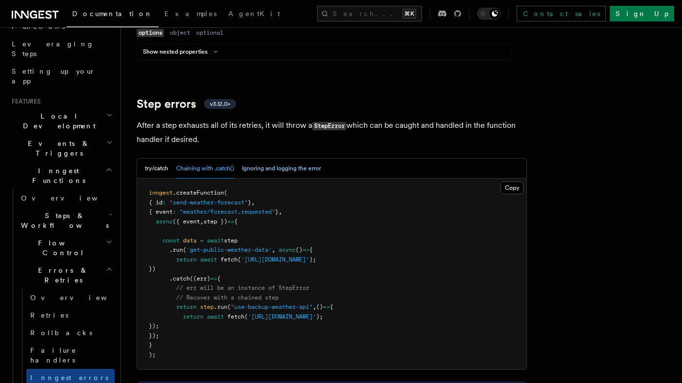
click at [283, 159] on button "Ignoring and logging the error" at bounding box center [281, 169] width 79 height 20
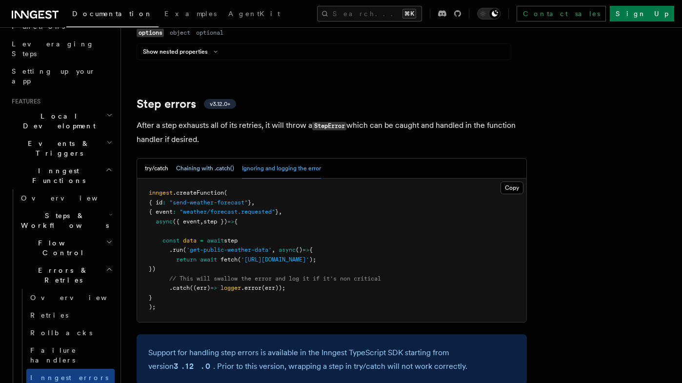
click at [195, 159] on button "Chaining with .catch()" at bounding box center [205, 169] width 58 height 20
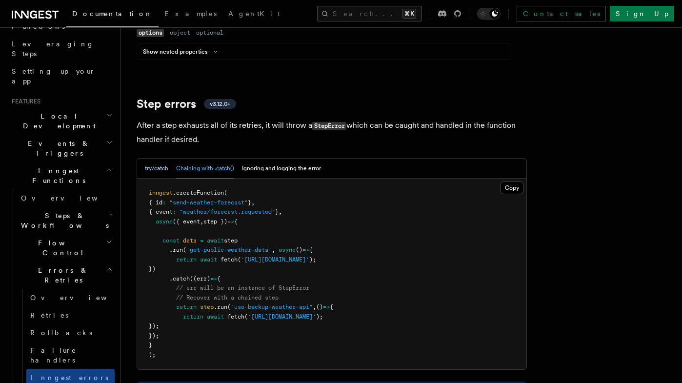
click at [164, 159] on button "try/catch" at bounding box center [156, 169] width 23 height 20
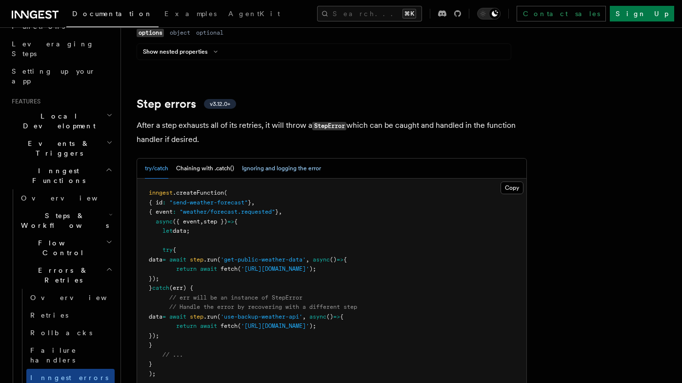
click at [276, 159] on button "Ignoring and logging the error" at bounding box center [281, 169] width 79 height 20
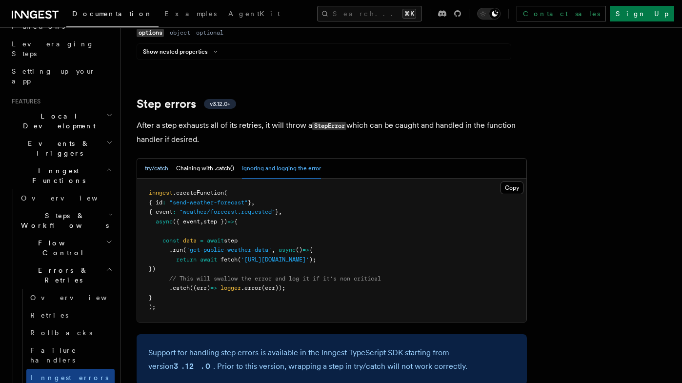
click at [162, 159] on button "try/catch" at bounding box center [156, 169] width 23 height 20
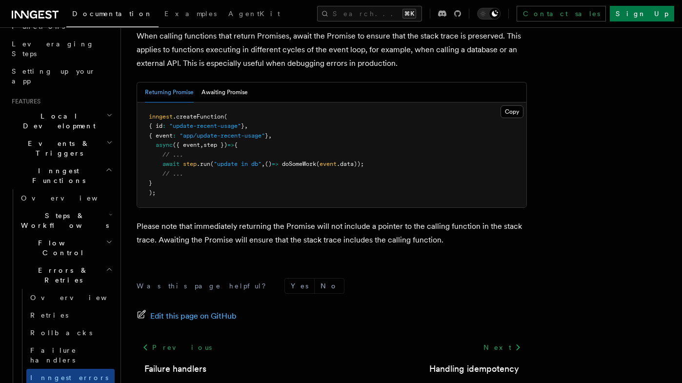
scroll to position [2264, 0]
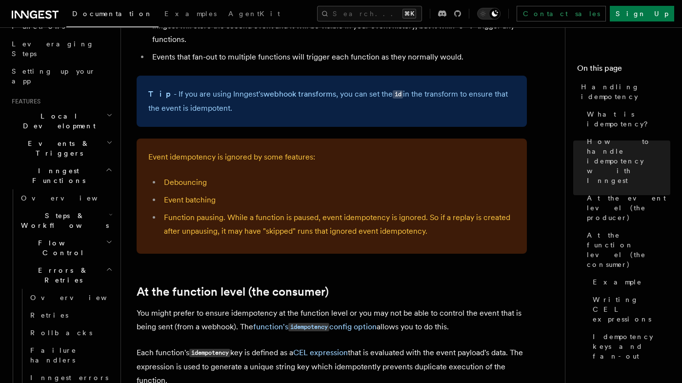
scroll to position [902, 0]
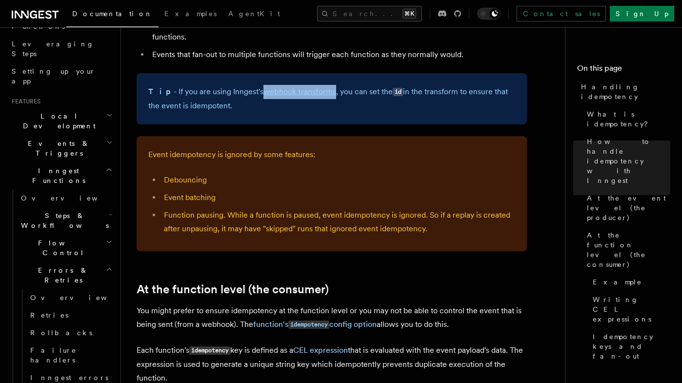
click at [356, 173] on li "Debouncing" at bounding box center [338, 180] width 354 height 14
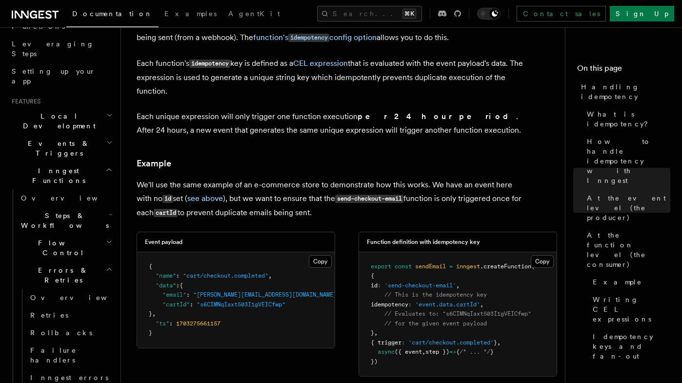
scroll to position [1192, 0]
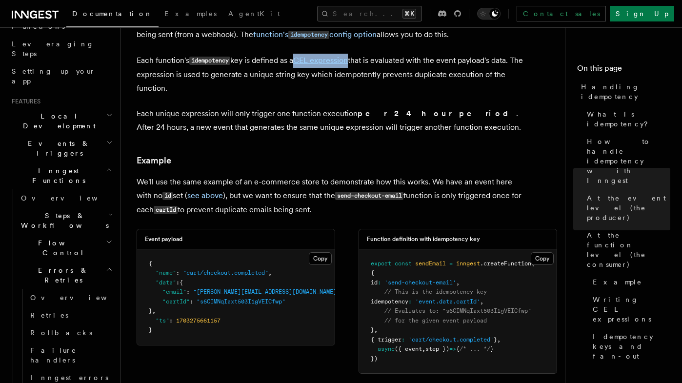
click at [335, 154] on h3 "Example" at bounding box center [332, 161] width 390 height 14
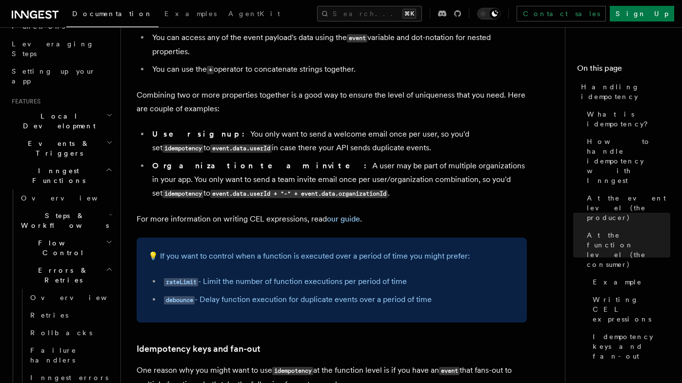
scroll to position [1618, 0]
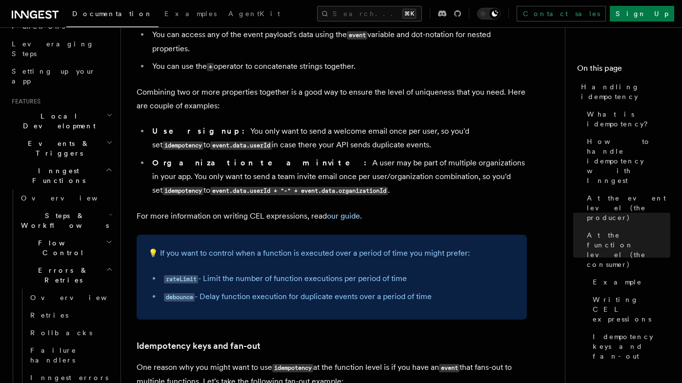
click at [318, 186] on li "Organization team invite: A user may be part of multiple organizations in your …" at bounding box center [338, 176] width 378 height 41
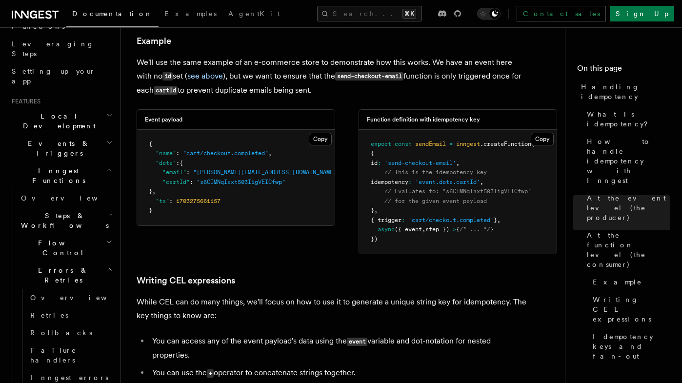
scroll to position [1309, 0]
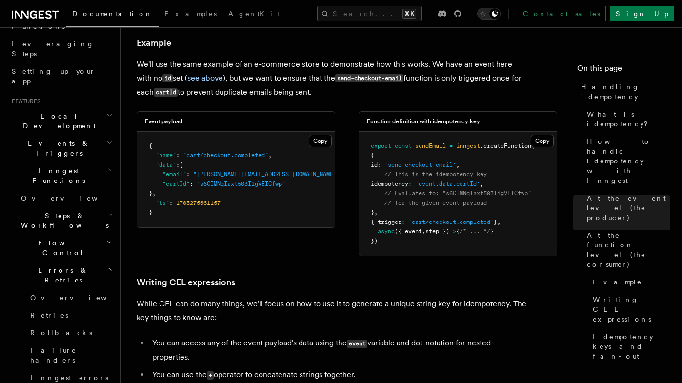
click at [399, 181] on span "idempotency" at bounding box center [390, 184] width 38 height 7
copy span "idempotency"
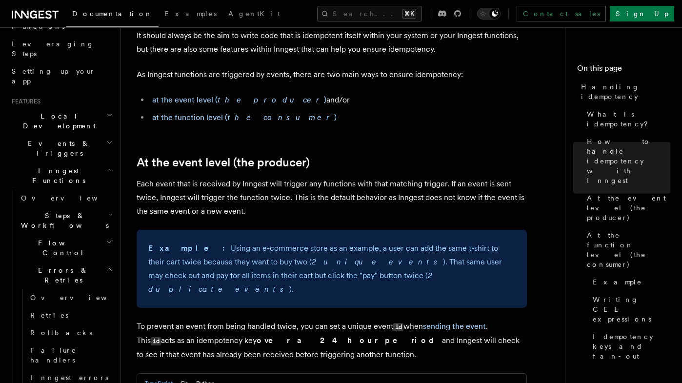
scroll to position [0, 0]
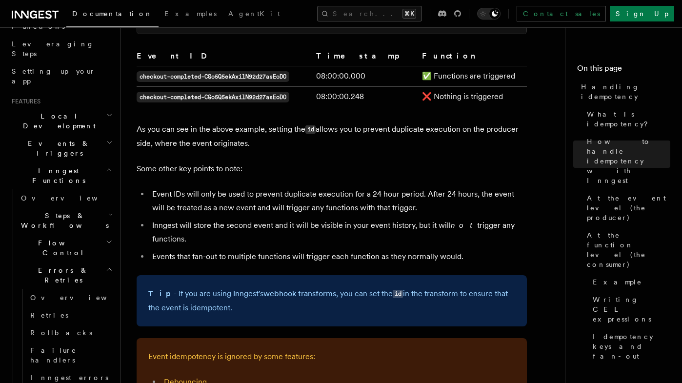
scroll to position [750, 0]
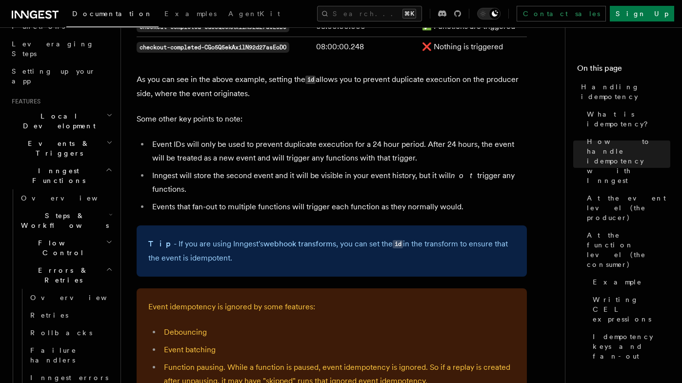
click at [68, 234] on h2 "Flow Control" at bounding box center [66, 247] width 98 height 27
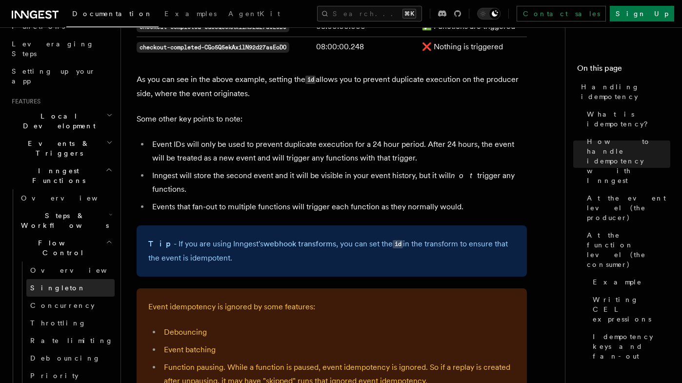
click at [62, 279] on link "Singleton" at bounding box center [70, 288] width 88 height 18
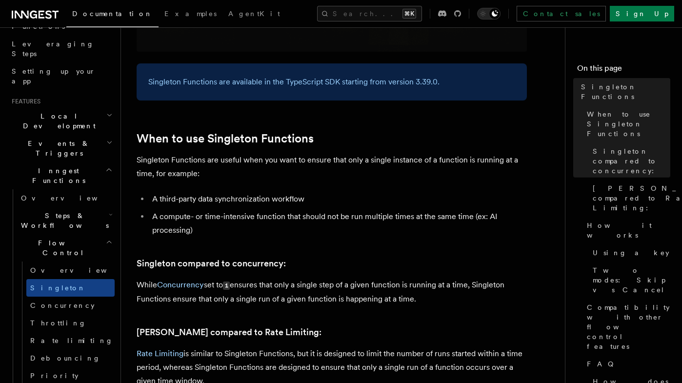
scroll to position [285, 0]
click at [612, 221] on span "How it works" at bounding box center [628, 231] width 83 height 20
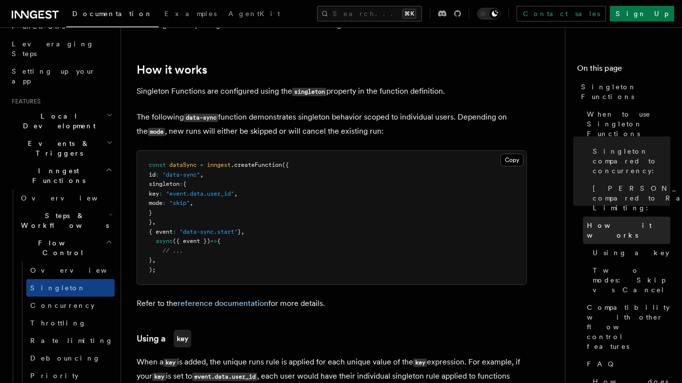
scroll to position [683, 0]
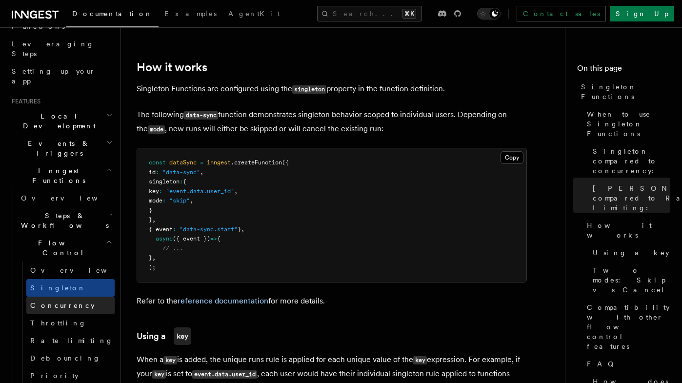
click at [57, 301] on span "Concurrency" at bounding box center [62, 305] width 64 height 8
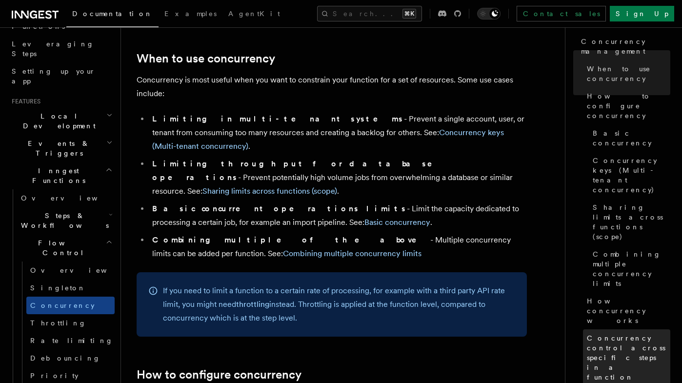
scroll to position [70, 0]
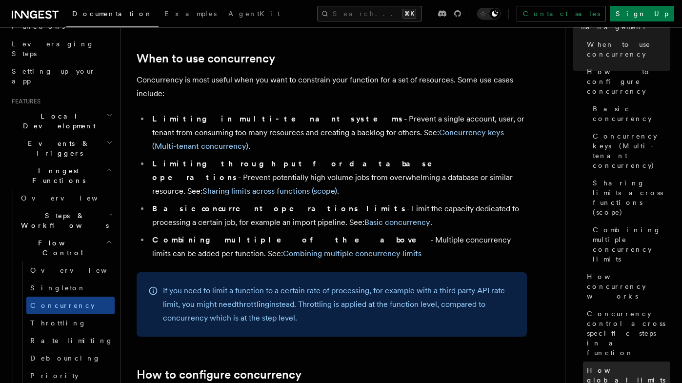
click at [619, 365] on span "How global limits work" at bounding box center [628, 379] width 83 height 29
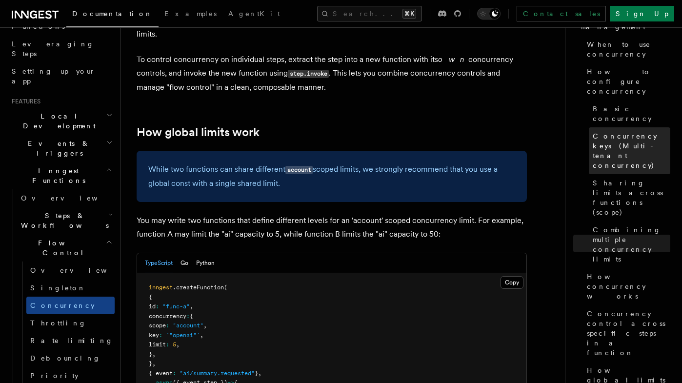
click at [630, 131] on span "Concurrency keys (Multi-tenant concurrency)" at bounding box center [632, 150] width 78 height 39
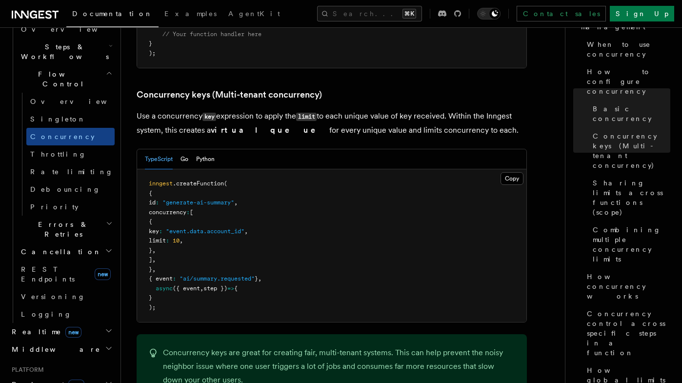
scroll to position [298, 0]
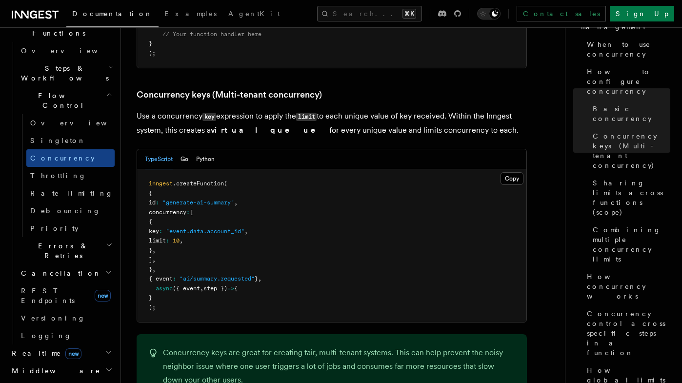
click at [60, 264] on h2 "Cancellation" at bounding box center [66, 273] width 98 height 18
click at [71, 237] on h2 "Errors & Retries" at bounding box center [66, 250] width 98 height 27
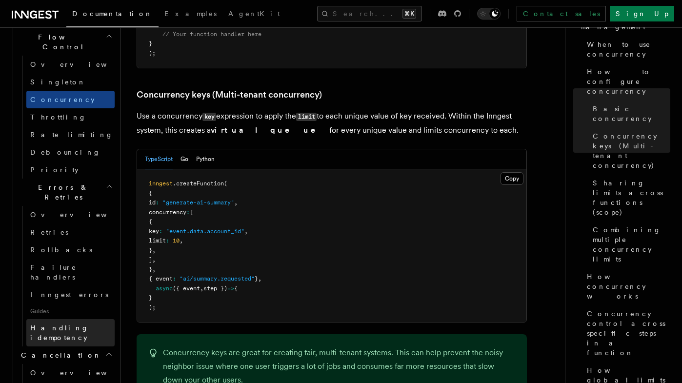
scroll to position [386, 0]
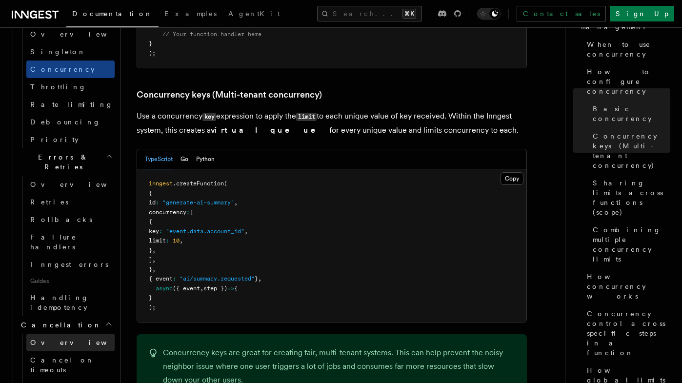
click at [64, 334] on link "Overview" at bounding box center [70, 343] width 88 height 18
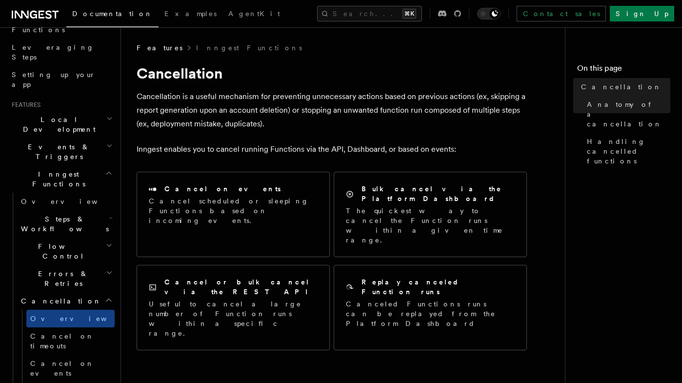
scroll to position [142, 0]
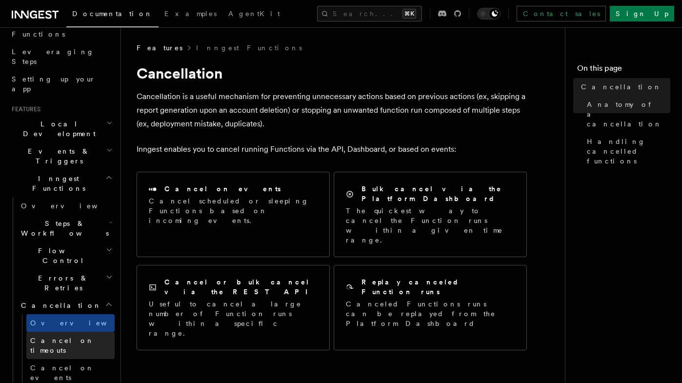
click at [67, 337] on span "Cancel on timeouts" at bounding box center [62, 346] width 64 height 18
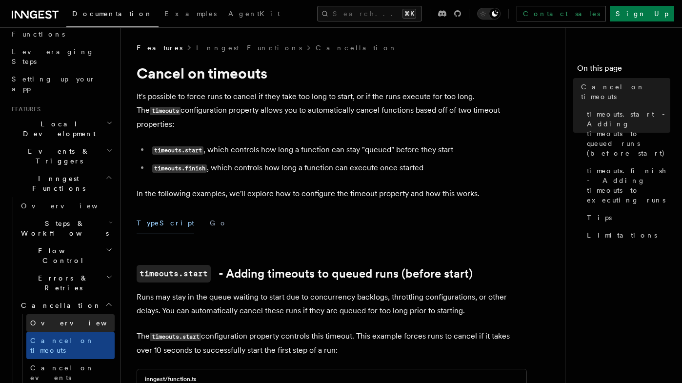
click at [71, 314] on link "Overview" at bounding box center [70, 323] width 88 height 18
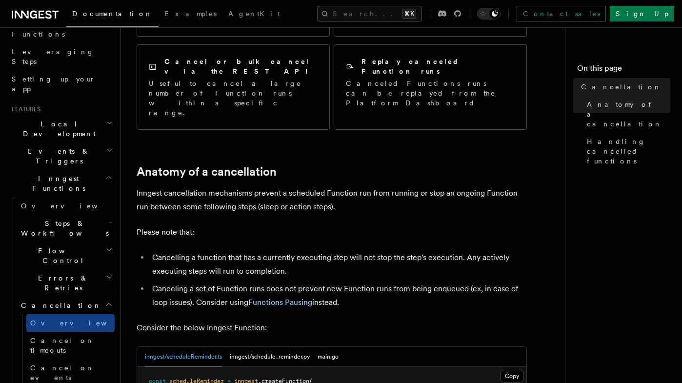
scroll to position [265, 0]
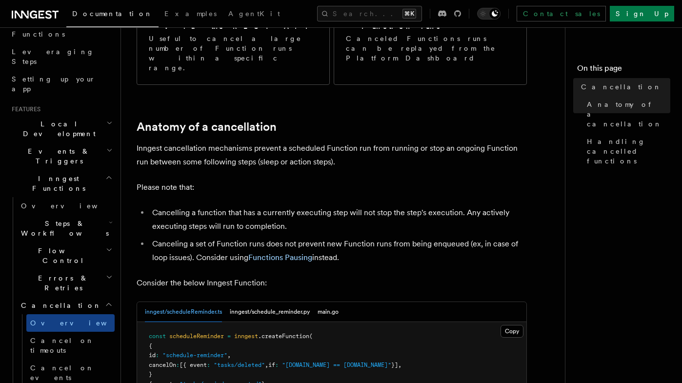
click at [432, 276] on p "Consider the below Inngest Function:" at bounding box center [332, 283] width 390 height 14
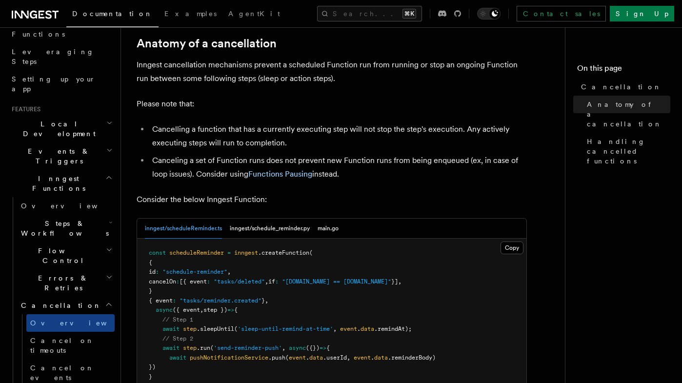
scroll to position [350, 0]
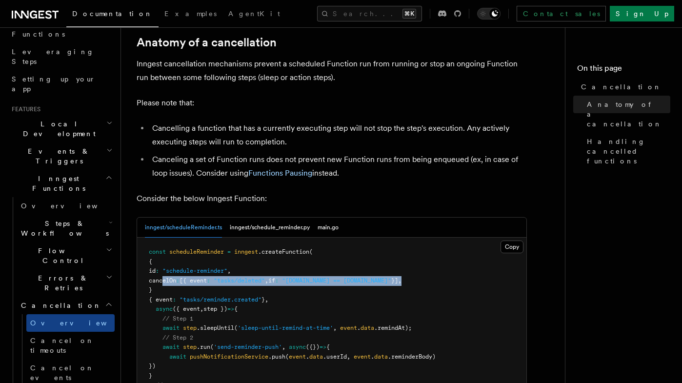
drag, startPoint x: 439, startPoint y: 222, endPoint x: 164, endPoint y: 224, distance: 274.2
click at [164, 238] on pre "const scheduleReminder = inngest .createFunction ( { id : "schedule-reminder" ,…" at bounding box center [331, 324] width 389 height 172
copy span "cancelOn : [{ event : "tasks/deleted" , if : "event.data.id == async.data.id" }…"
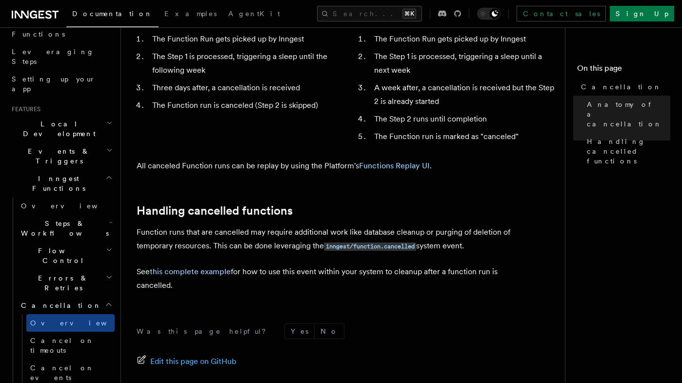
scroll to position [818, 0]
click at [194, 266] on link "this complete example" at bounding box center [190, 270] width 81 height 9
click at [45, 337] on span "Cancel on timeouts" at bounding box center [62, 346] width 64 height 18
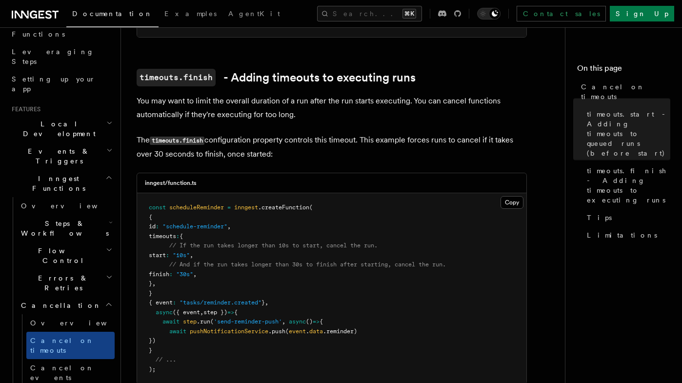
scroll to position [537, 0]
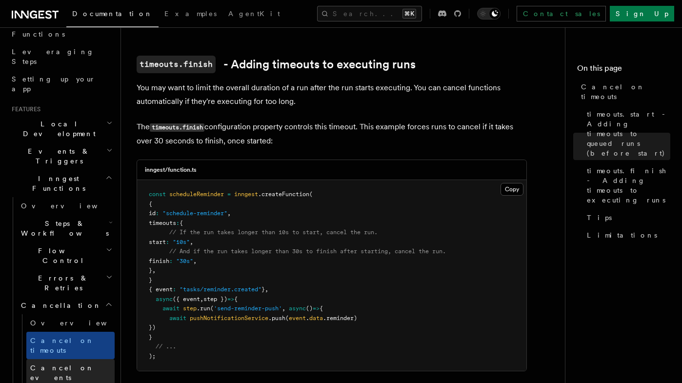
click at [70, 364] on span "Cancel on events" at bounding box center [62, 373] width 64 height 18
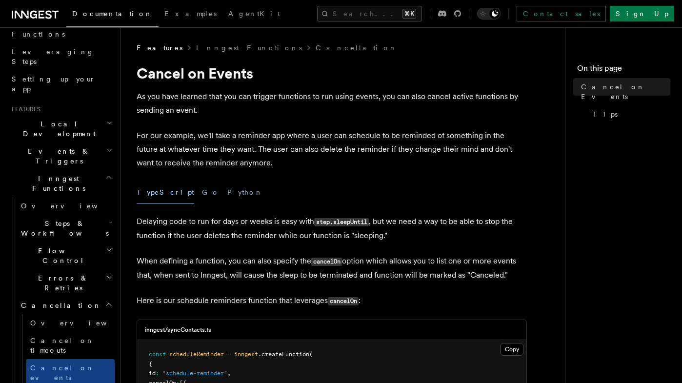
click at [402, 161] on p "For our example, we'll take a reminder app where a user can schedule to be remi…" at bounding box center [332, 149] width 390 height 41
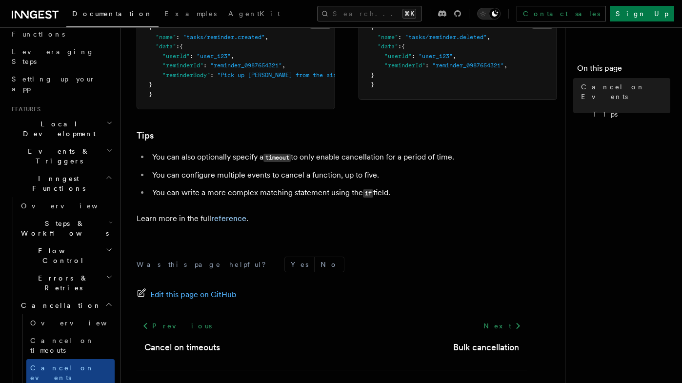
scroll to position [730, 0]
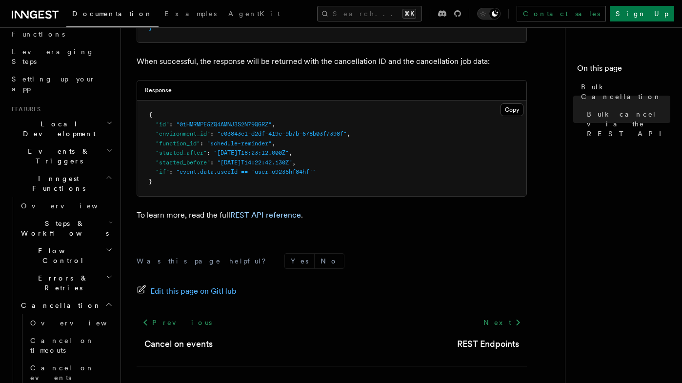
scroll to position [437, 0]
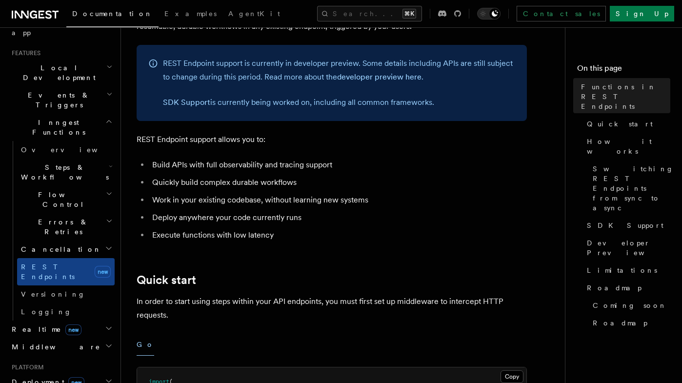
scroll to position [230, 0]
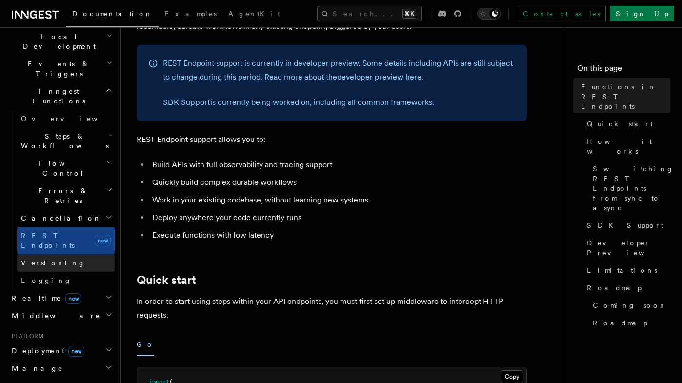
click at [85, 254] on link "Versioning" at bounding box center [66, 263] width 98 height 18
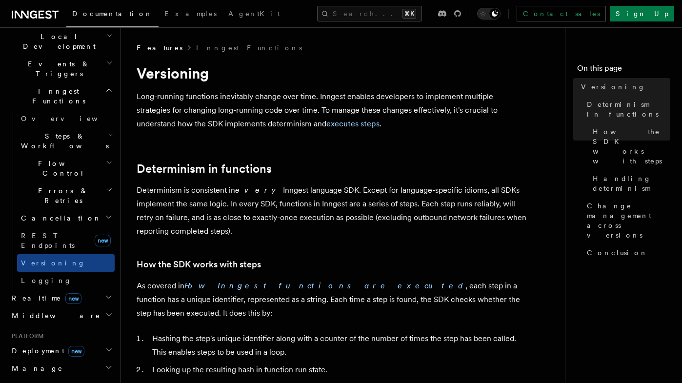
click at [479, 171] on h2 "Determinism in functions" at bounding box center [332, 169] width 390 height 14
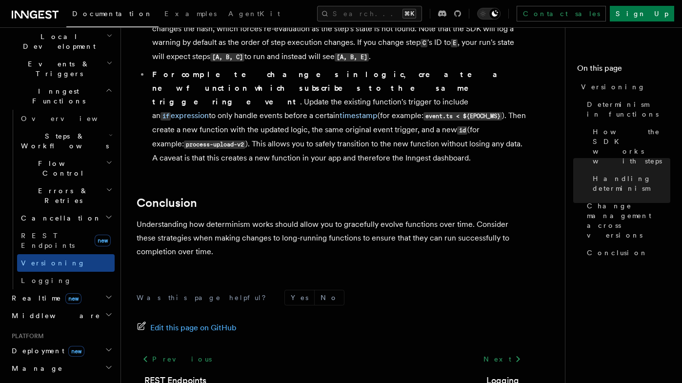
scroll to position [833, 0]
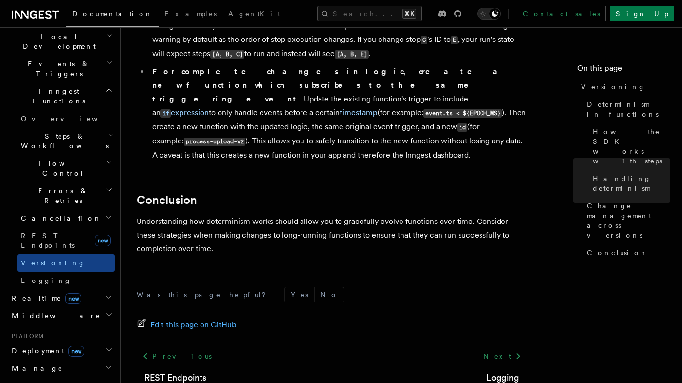
click at [51, 213] on span "Cancellation" at bounding box center [59, 218] width 84 height 10
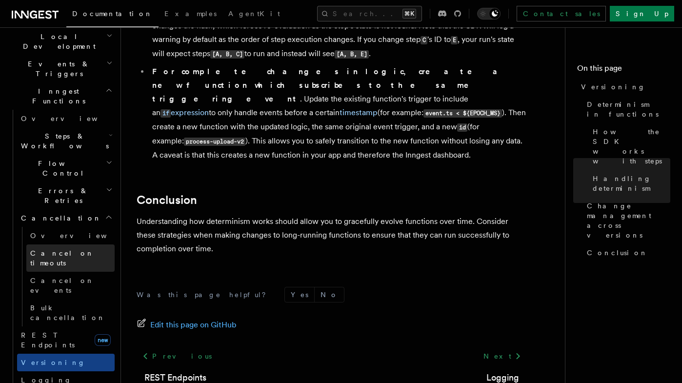
click at [60, 249] on span "Cancel on timeouts" at bounding box center [62, 258] width 64 height 18
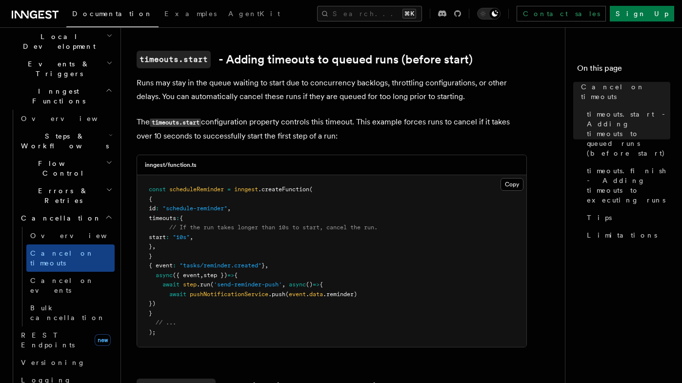
scroll to position [217, 0]
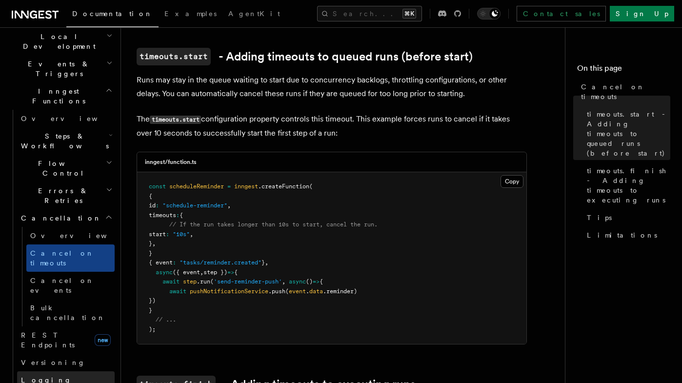
click at [48, 371] on link "Logging" at bounding box center [66, 380] width 98 height 18
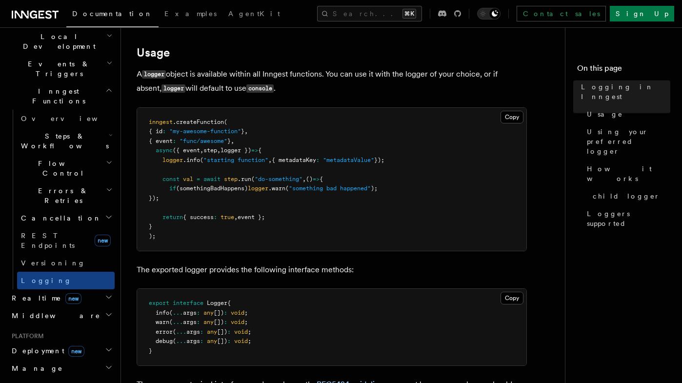
scroll to position [359, 0]
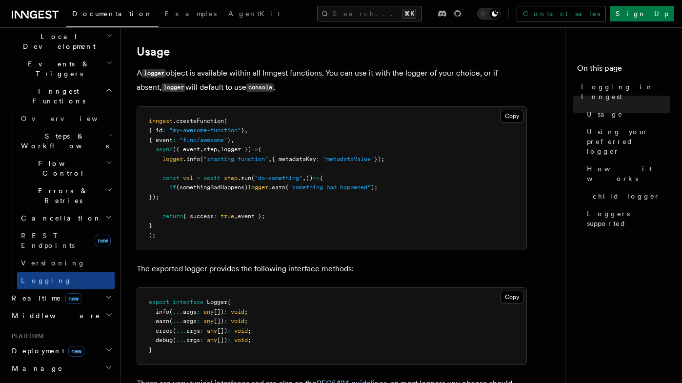
click at [423, 235] on pre "inngest .createFunction ( { id : "my-awesome-function" } , { event : "func/awes…" at bounding box center [331, 178] width 389 height 143
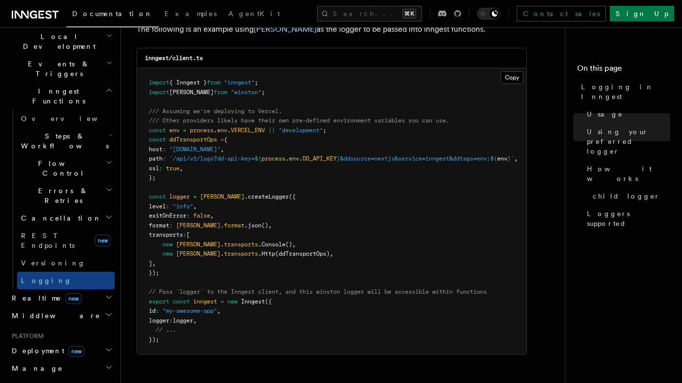
scroll to position [838, 0]
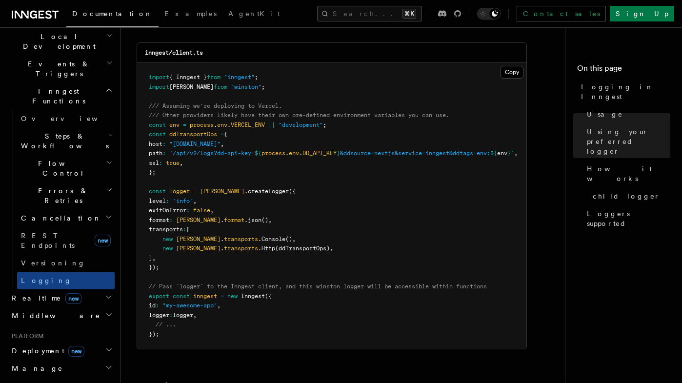
click at [31, 293] on span "Realtime new" at bounding box center [45, 298] width 74 height 10
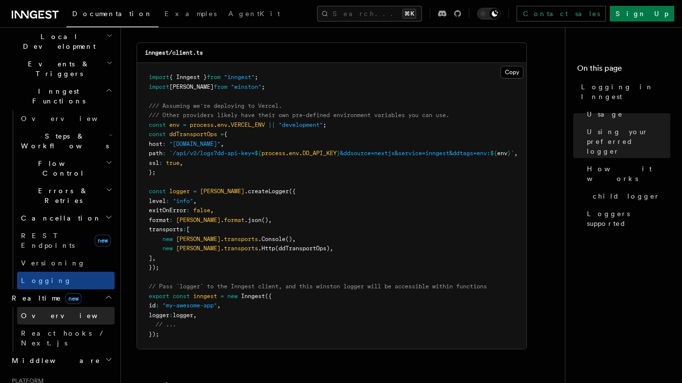
click at [54, 307] on link "Overview" at bounding box center [66, 316] width 98 height 18
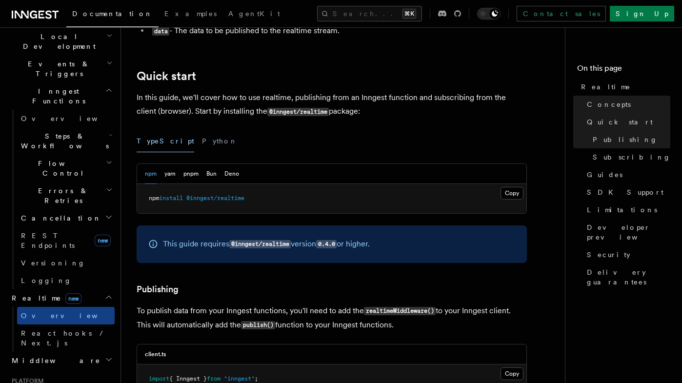
scroll to position [394, 0]
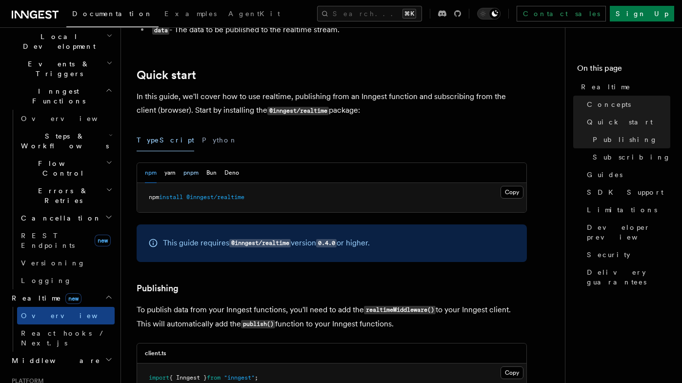
click at [192, 171] on button "pnpm" at bounding box center [190, 173] width 15 height 20
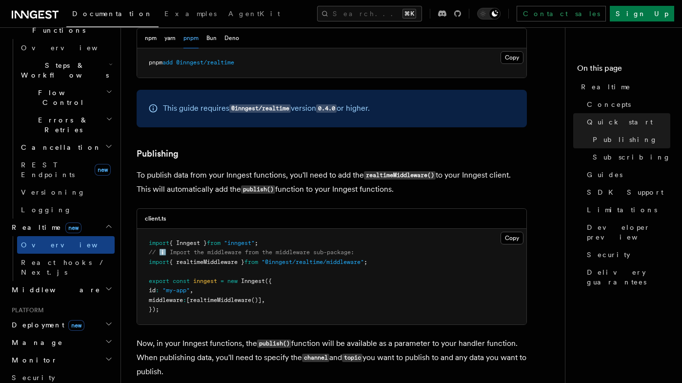
scroll to position [307, 0]
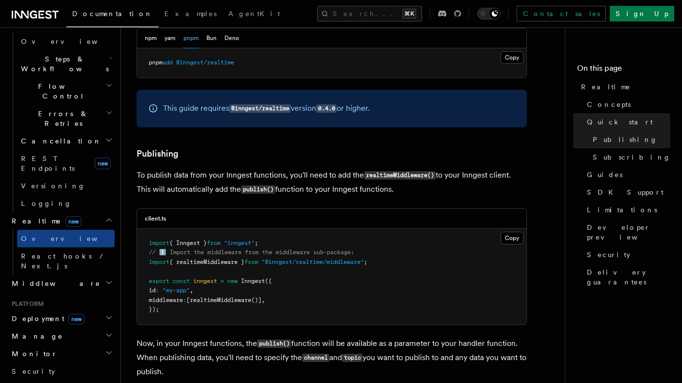
click at [88, 275] on h2 "Middleware" at bounding box center [61, 284] width 107 height 18
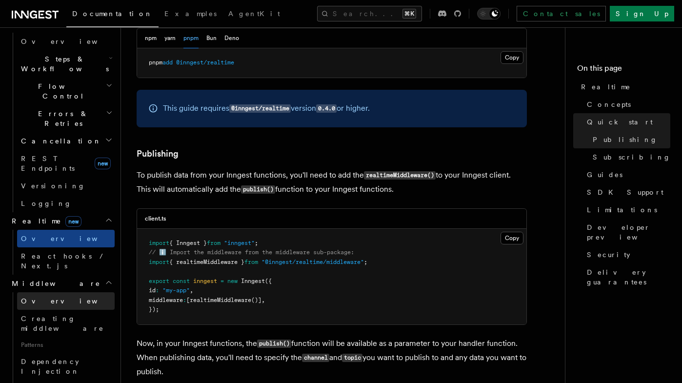
click at [78, 292] on link "Overview" at bounding box center [66, 301] width 98 height 18
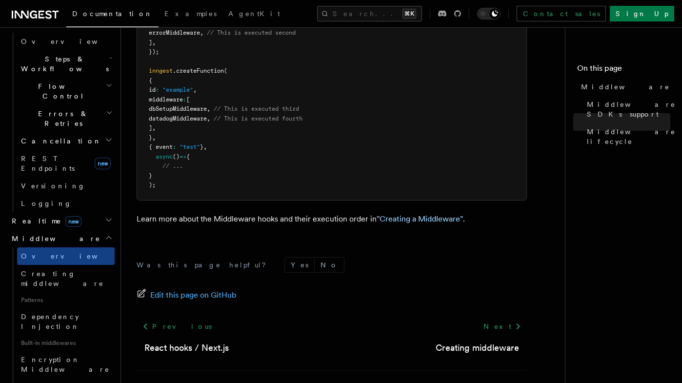
scroll to position [632, 0]
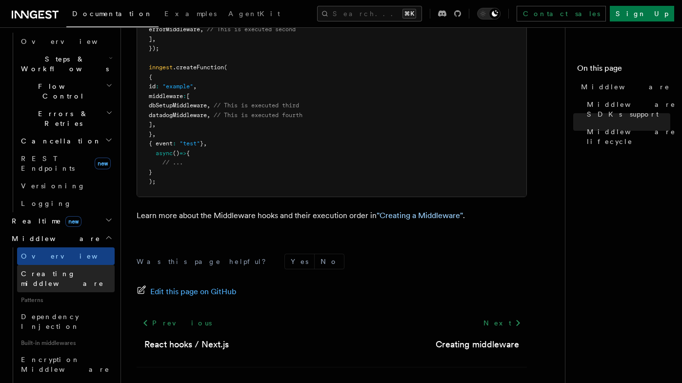
click at [93, 265] on link "Creating middleware" at bounding box center [66, 278] width 98 height 27
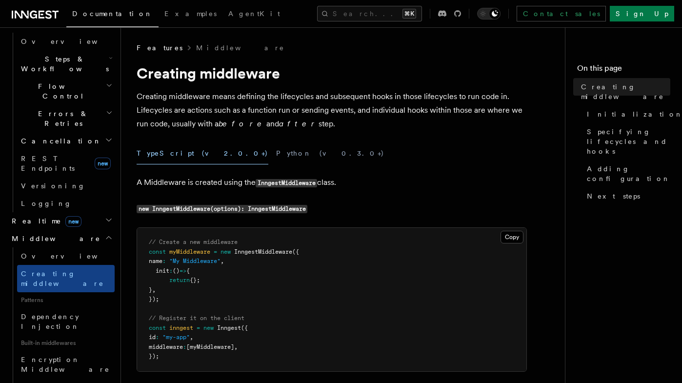
click at [401, 177] on p "A Middleware is created using the InngestMiddleware class." at bounding box center [332, 183] width 390 height 14
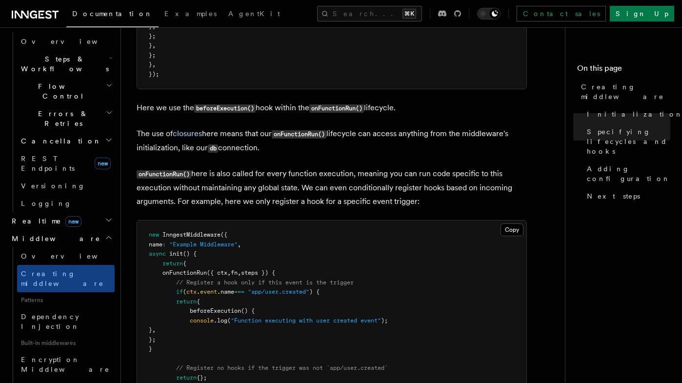
scroll to position [1029, 0]
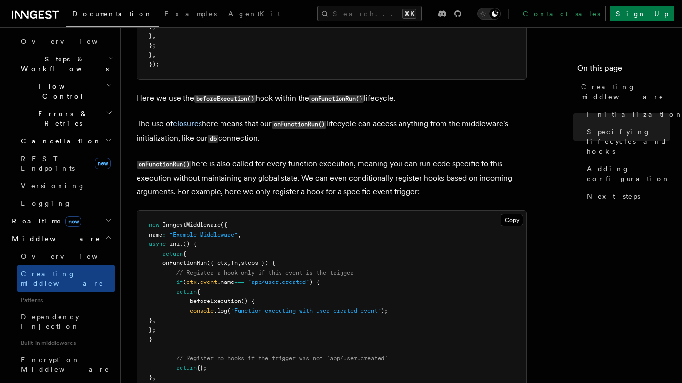
click at [408, 231] on pre "new InngestMiddleware ({ name : "Example Middleware" , async init () { return {…" at bounding box center [331, 316] width 389 height 210
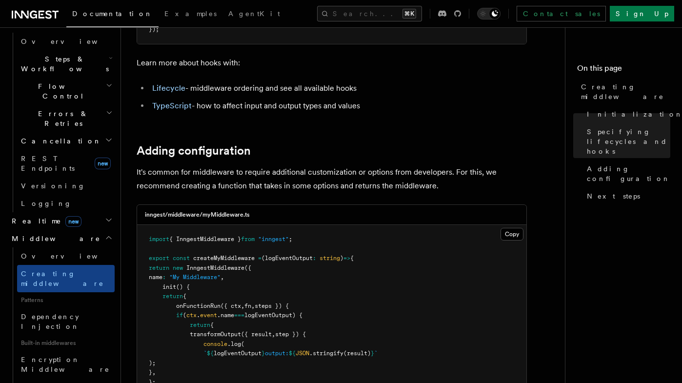
scroll to position [1407, 0]
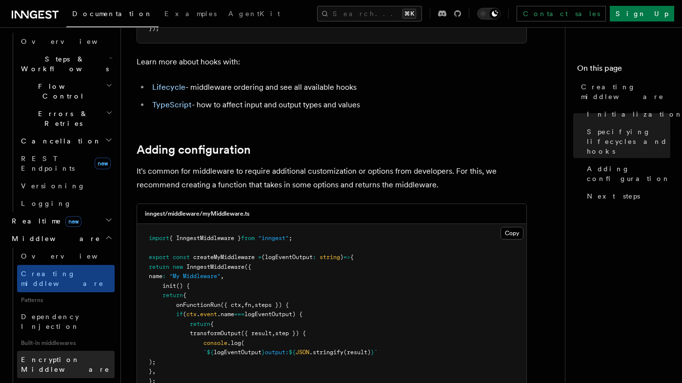
click at [74, 356] on span "Encryption Middleware" at bounding box center [65, 365] width 89 height 18
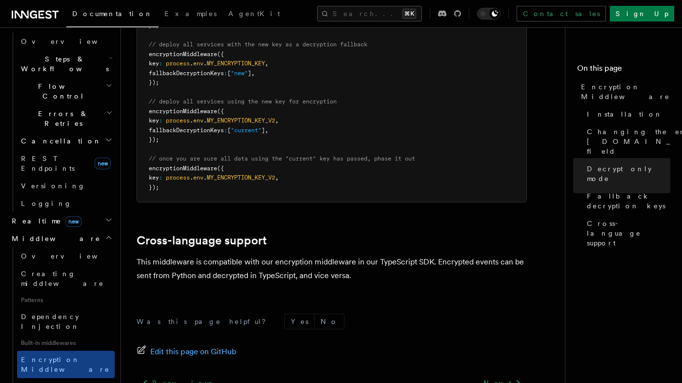
scroll to position [840, 0]
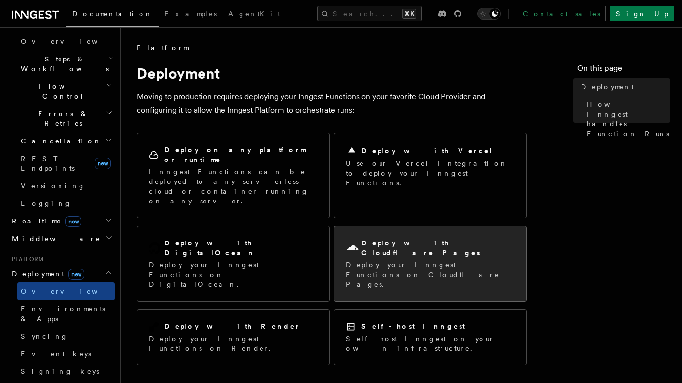
click at [382, 236] on div "Deploy with Cloudflare Pages Deploy your Inngest Functions on Cloudflare Pages." at bounding box center [430, 263] width 192 height 75
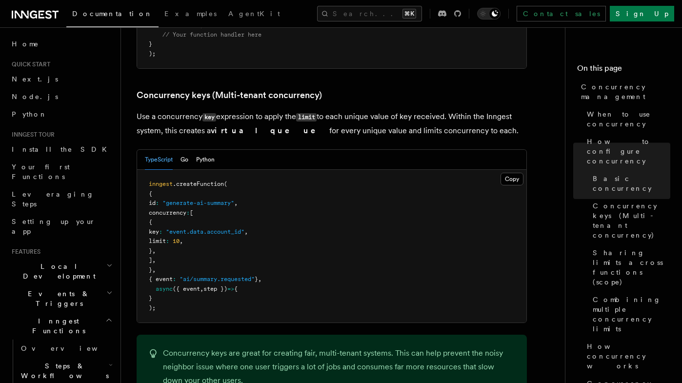
scroll to position [844, 0]
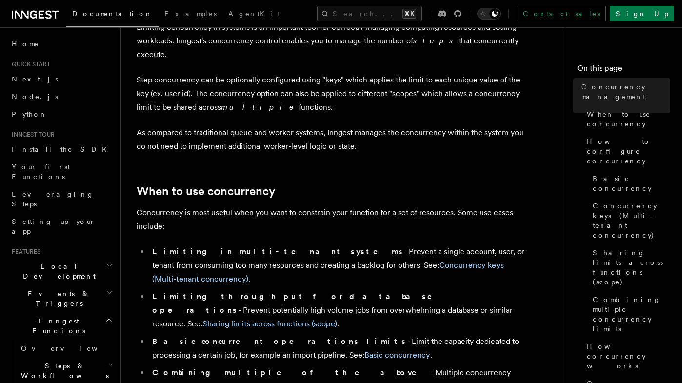
scroll to position [70, 0]
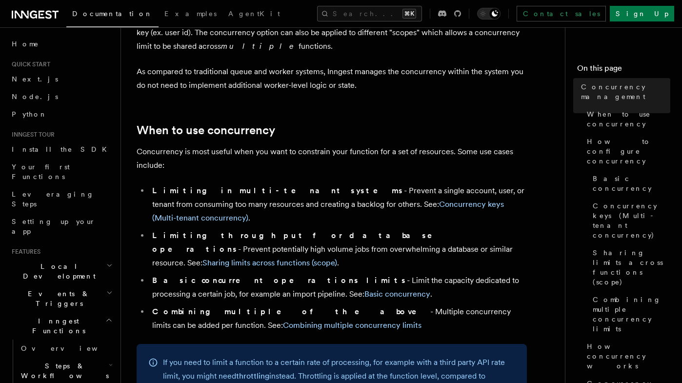
scroll to position [147, 0]
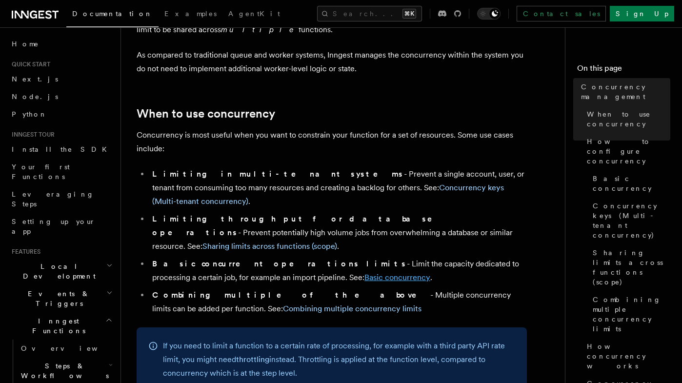
click at [364, 273] on link "Basic concurrency" at bounding box center [397, 277] width 66 height 9
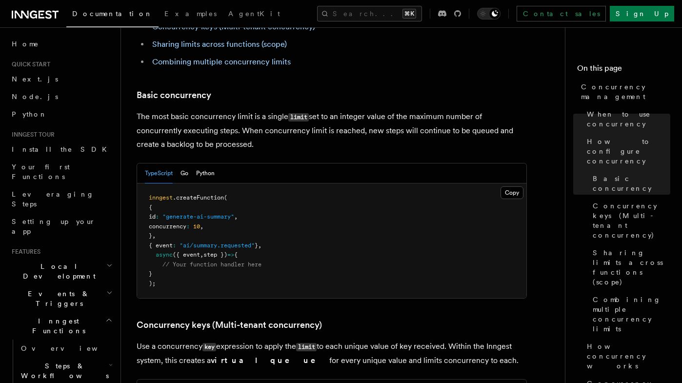
scroll to position [615, 0]
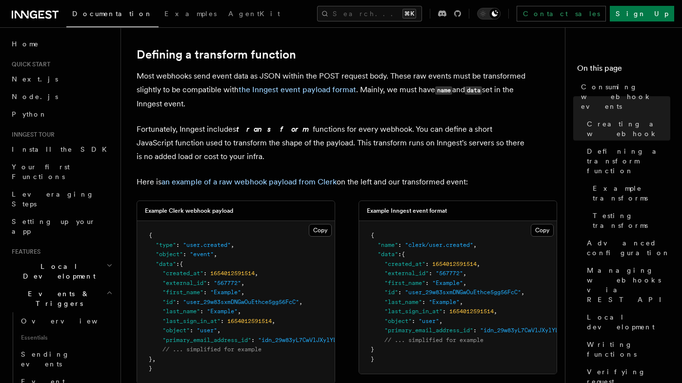
scroll to position [669, 0]
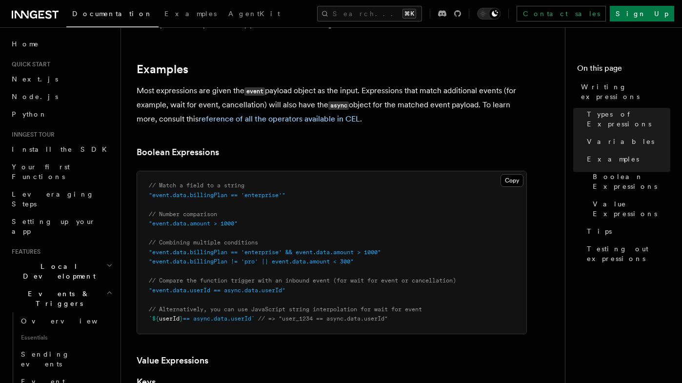
scroll to position [450, 0]
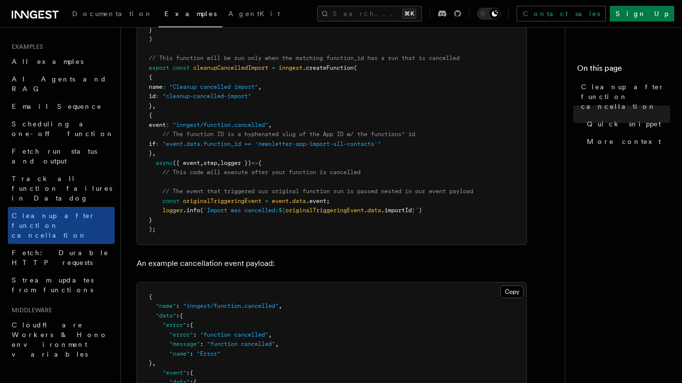
scroll to position [463, 0]
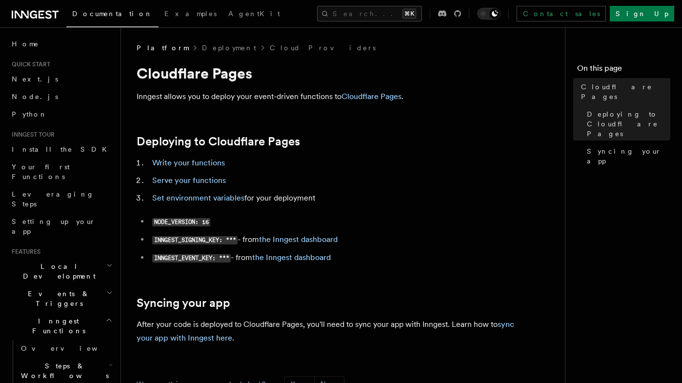
click at [456, 183] on li "Serve your functions" at bounding box center [338, 181] width 378 height 14
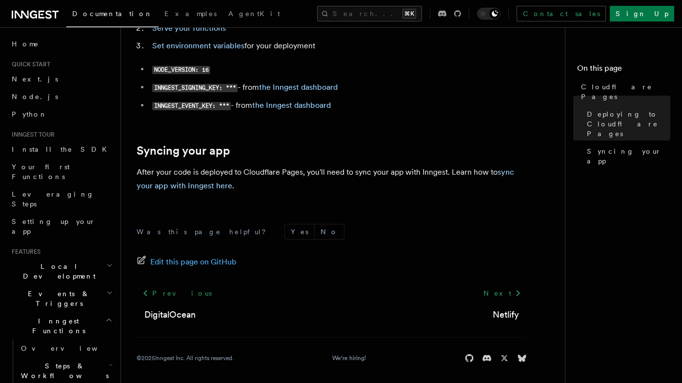
scroll to position [151, 0]
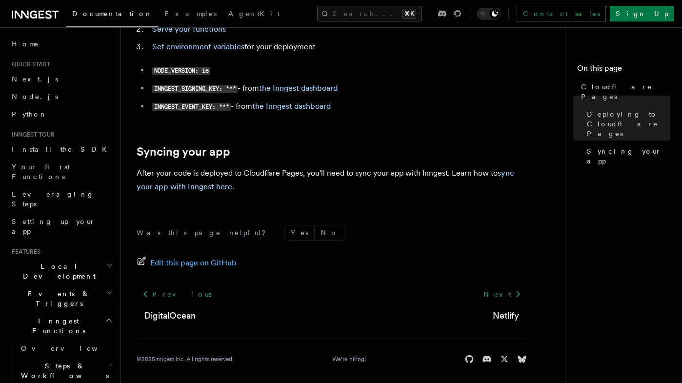
click at [425, 204] on article "Platform Deployment Cloud Providers Cloudflare Pages Inngest allows you to depl…" at bounding box center [347, 140] width 421 height 496
click at [196, 189] on link "sync your app with Inngest here" at bounding box center [326, 179] width 378 height 23
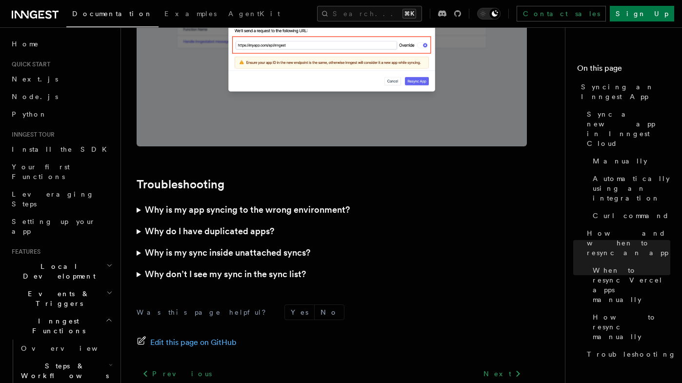
scroll to position [2793, 0]
click at [308, 202] on h3 "Why is my app syncing to the wrong environment?" at bounding box center [247, 209] width 205 height 14
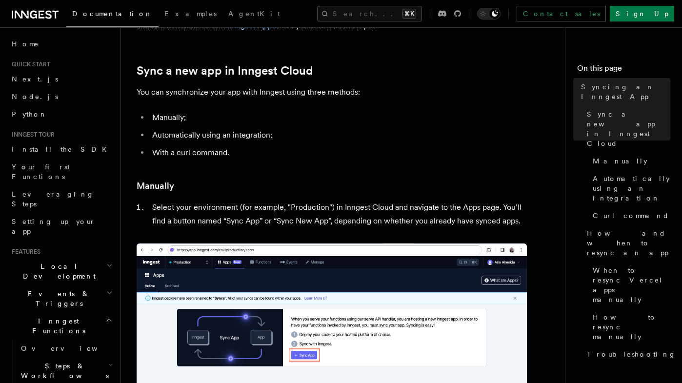
scroll to position [0, 0]
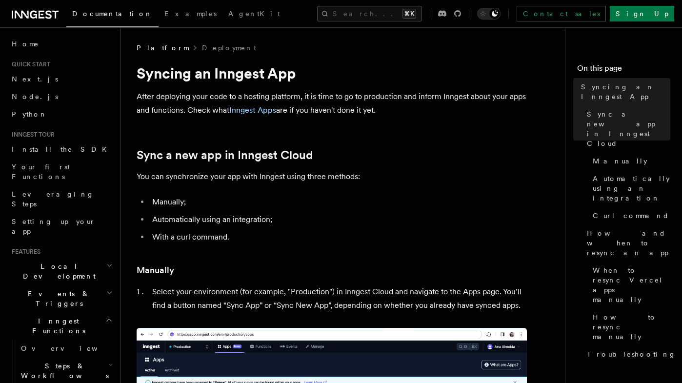
click at [408, 196] on li "Manually;" at bounding box center [338, 202] width 378 height 14
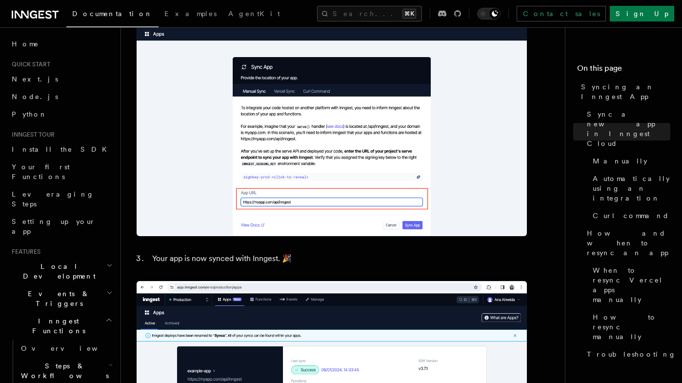
scroll to position [869, 0]
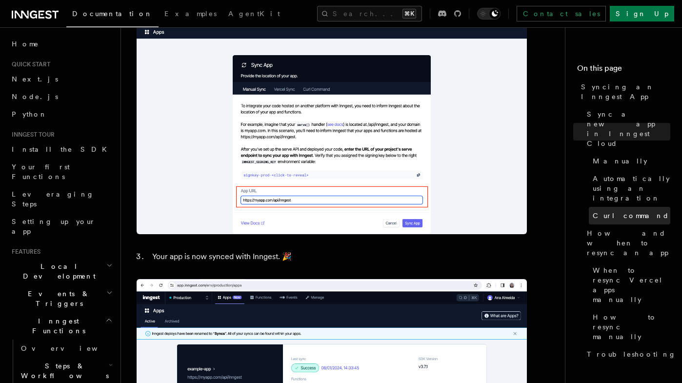
click at [609, 211] on span "Curl command" at bounding box center [631, 216] width 77 height 10
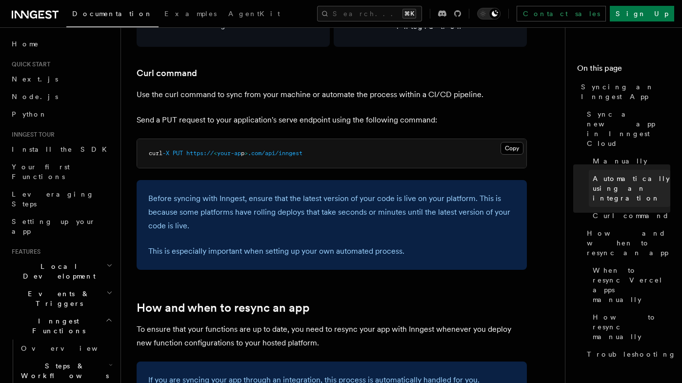
click at [612, 174] on span "Automatically using an integration" at bounding box center [632, 188] width 78 height 29
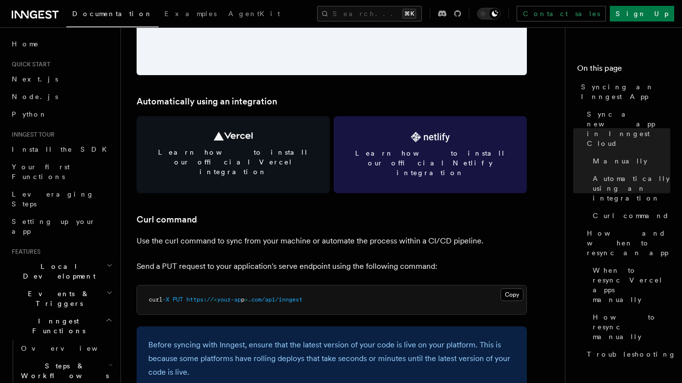
scroll to position [1306, 0]
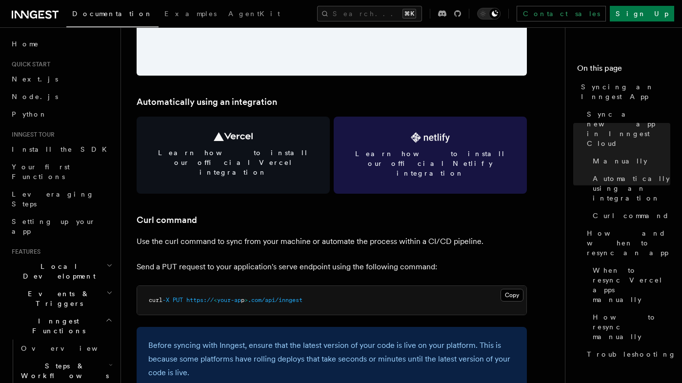
click at [412, 138] on icon at bounding box center [416, 137] width 10 height 10
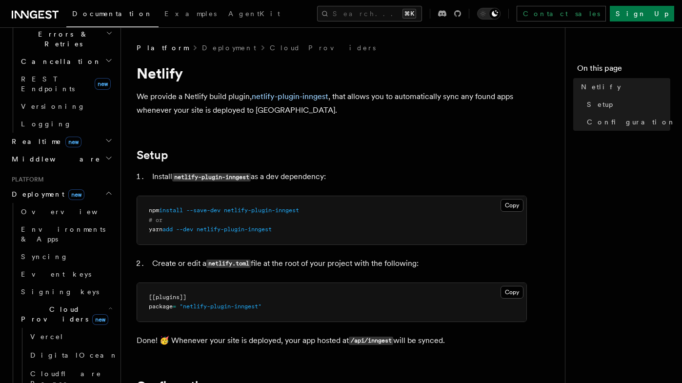
scroll to position [394, 0]
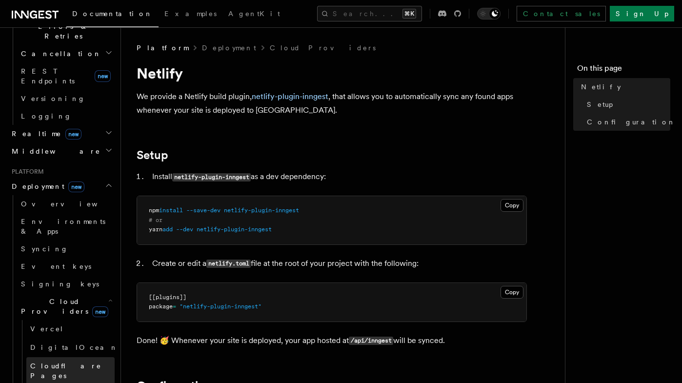
click at [81, 362] on span "Cloudflare Pages" at bounding box center [65, 371] width 71 height 18
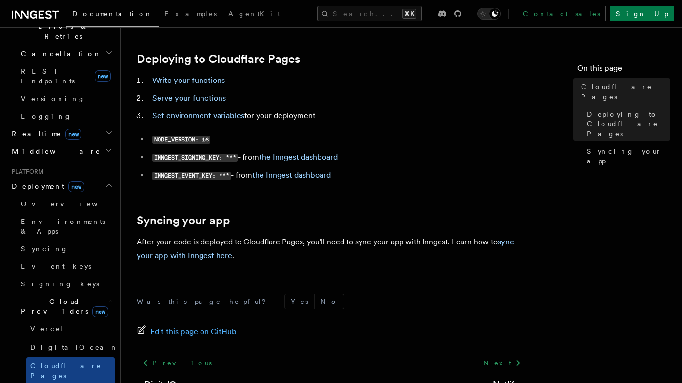
scroll to position [156, 0]
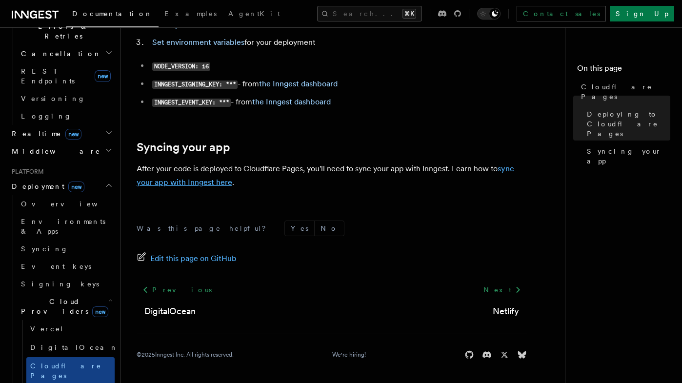
click at [206, 183] on link "sync your app with Inngest here" at bounding box center [326, 175] width 378 height 23
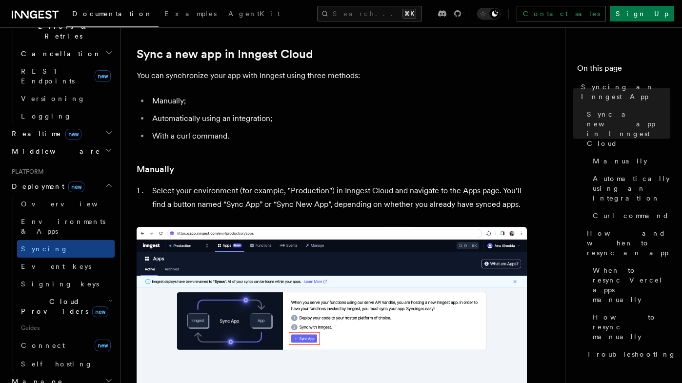
scroll to position [101, 0]
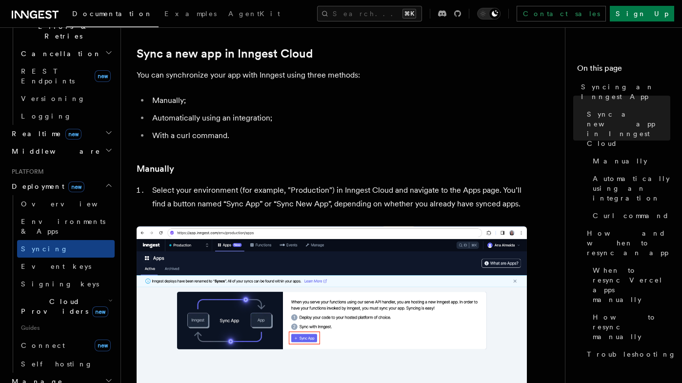
click at [55, 293] on h2 "Cloud Providers new" at bounding box center [66, 306] width 98 height 27
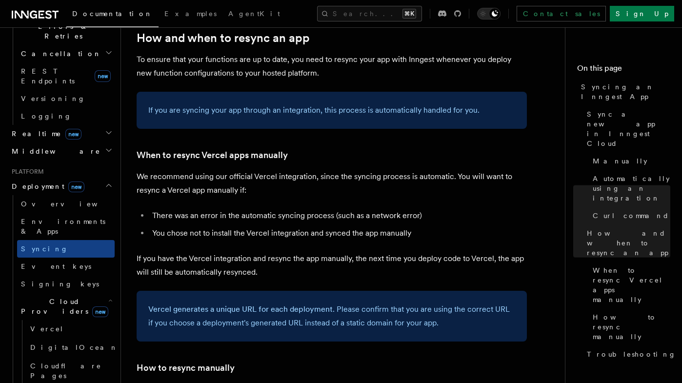
scroll to position [1726, 0]
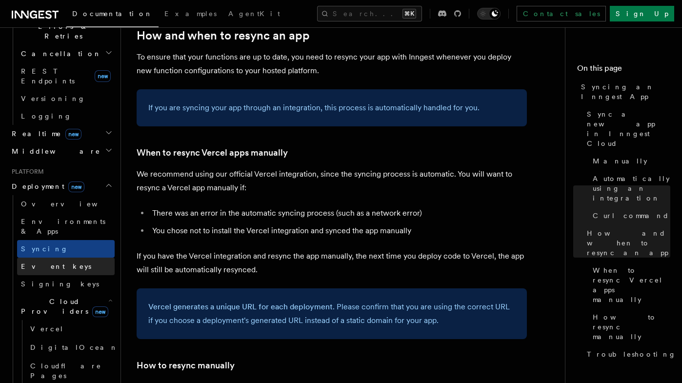
click at [40, 262] on span "Event keys" at bounding box center [56, 266] width 70 height 8
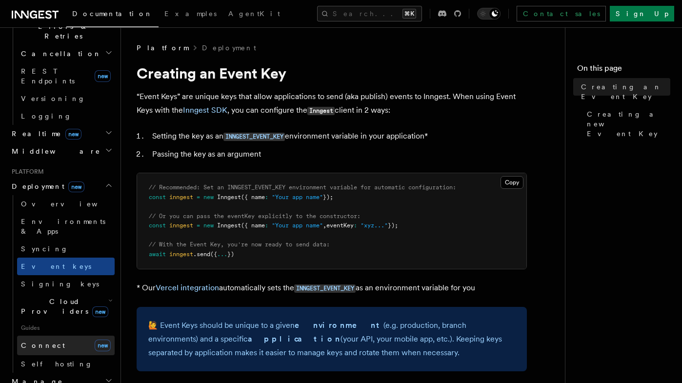
click at [59, 336] on link "Connect new" at bounding box center [66, 346] width 98 height 20
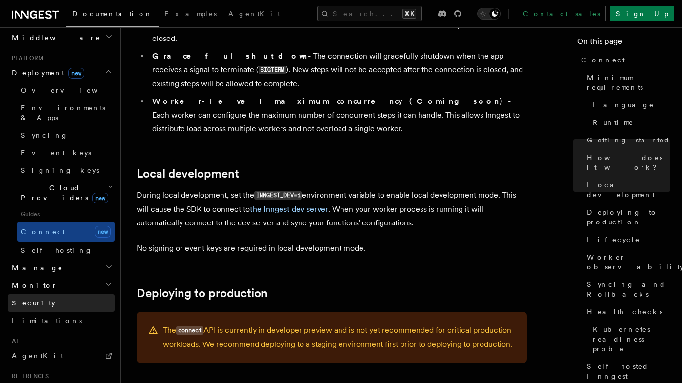
scroll to position [509, 0]
click at [58, 293] on link "Security" at bounding box center [61, 302] width 107 height 18
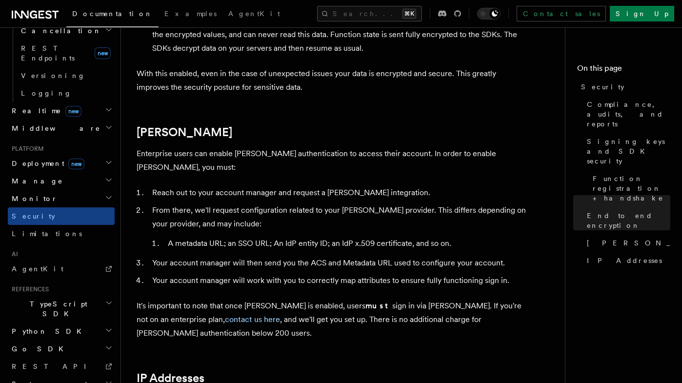
scroll to position [942, 0]
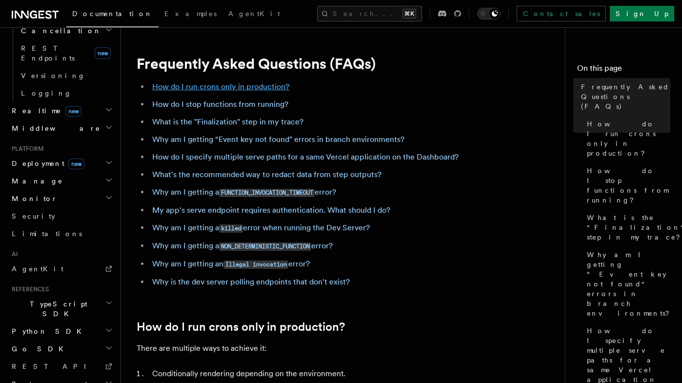
click at [216, 84] on link "How do I run crons only in production?" at bounding box center [220, 86] width 137 height 9
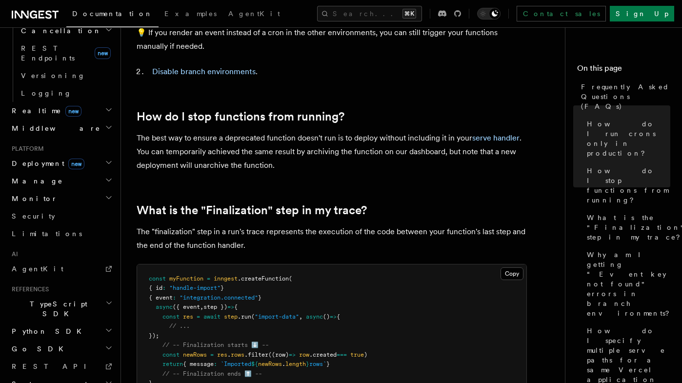
scroll to position [423, 0]
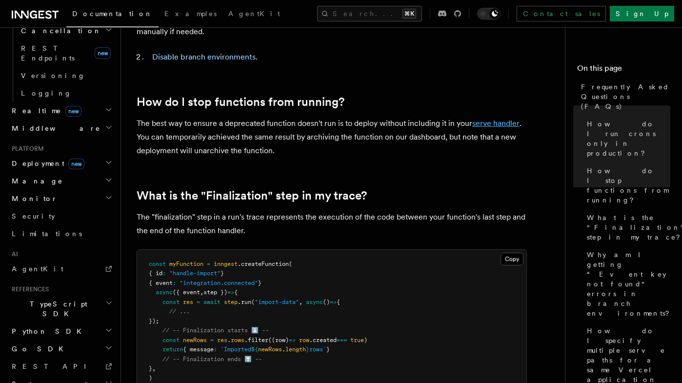
click at [498, 121] on link "serve handler" at bounding box center [495, 123] width 47 height 9
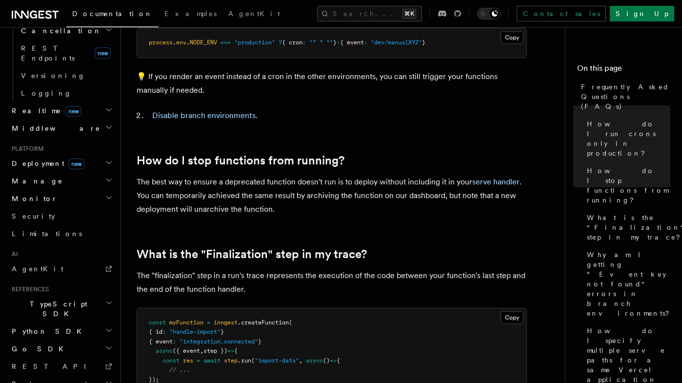
scroll to position [366, 0]
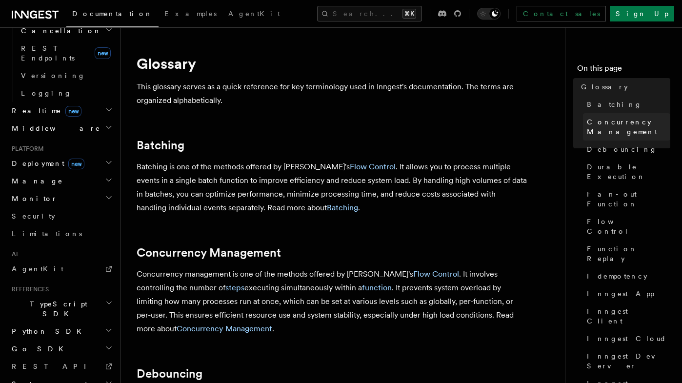
click at [608, 117] on span "Concurrency Management" at bounding box center [628, 127] width 83 height 20
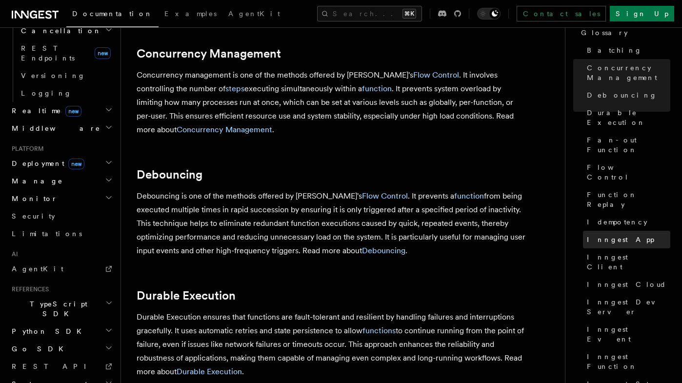
scroll to position [105, 0]
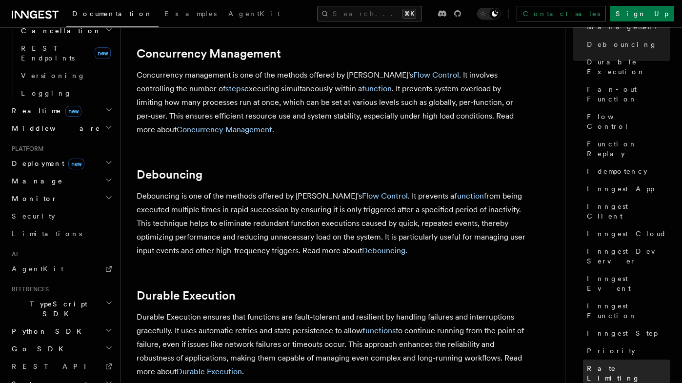
click at [605, 360] on link "Rate Limiting" at bounding box center [626, 373] width 87 height 27
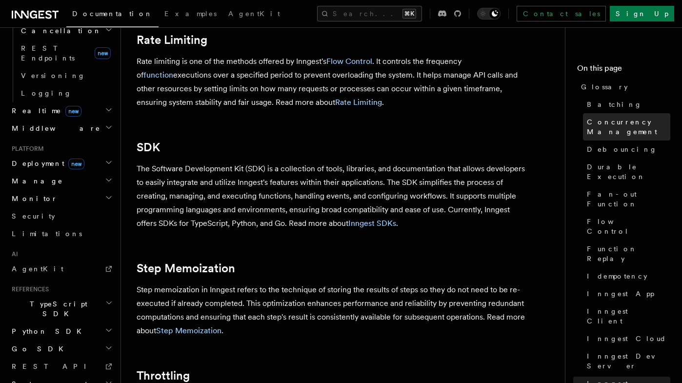
click at [606, 121] on span "Concurrency Management" at bounding box center [628, 127] width 83 height 20
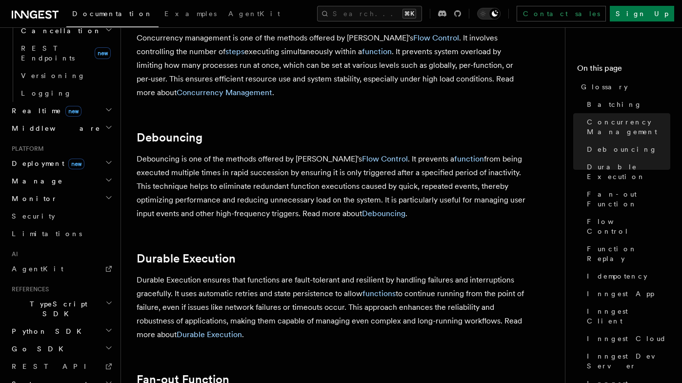
scroll to position [237, 0]
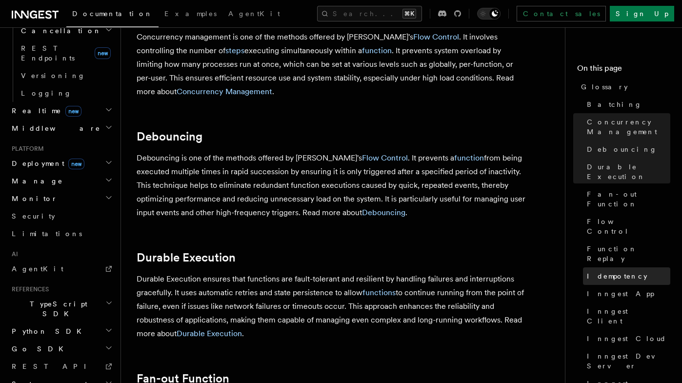
click at [602, 271] on span "Idempotency" at bounding box center [617, 276] width 60 height 10
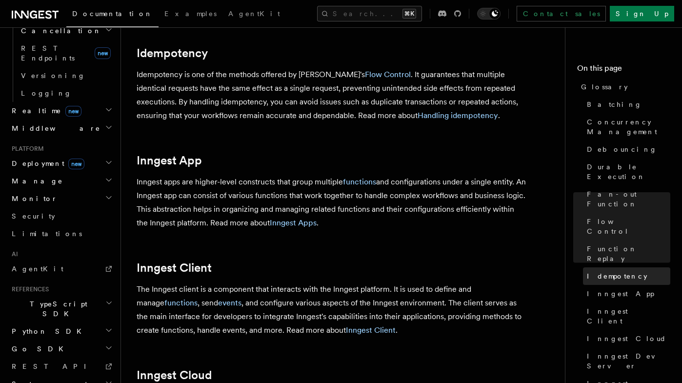
scroll to position [884, 0]
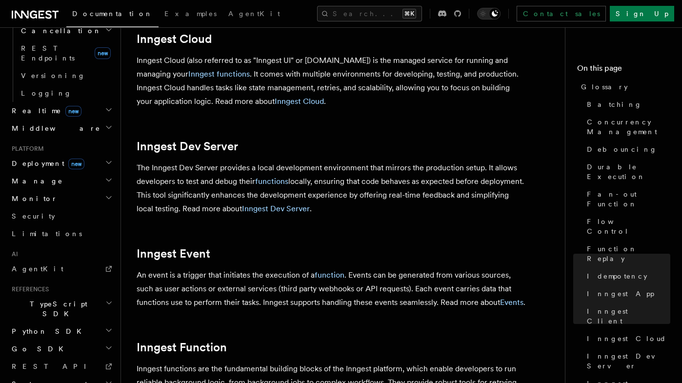
scroll to position [1276, 0]
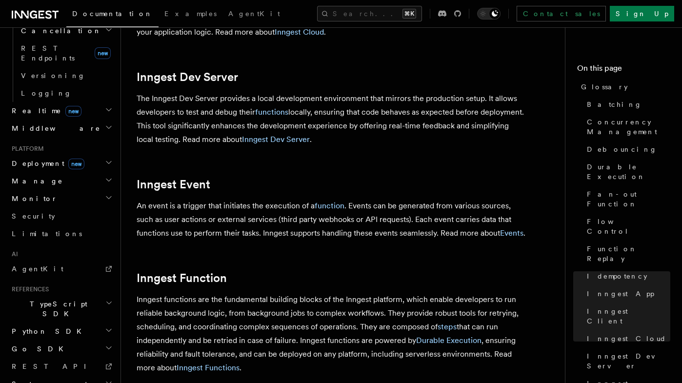
click at [393, 177] on article "Glossary This glossary serves as a quick reference for key terminology used in …" at bounding box center [347, 69] width 421 height 2604
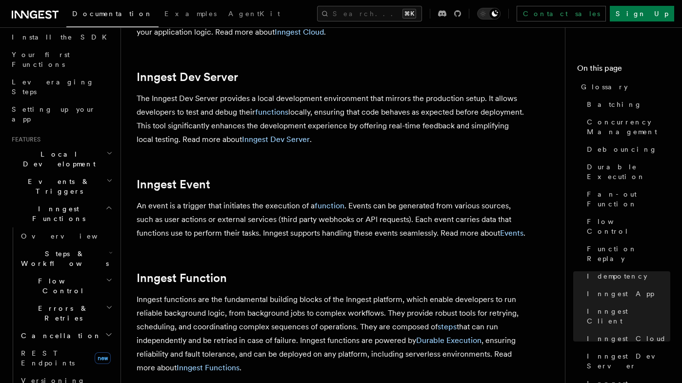
scroll to position [0, 0]
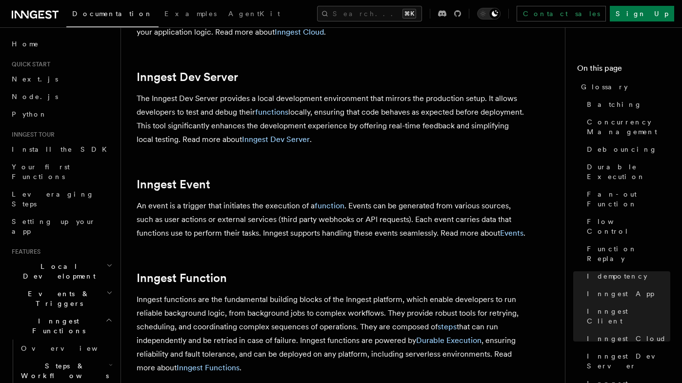
click at [56, 316] on span "Inngest Functions" at bounding box center [57, 326] width 98 height 20
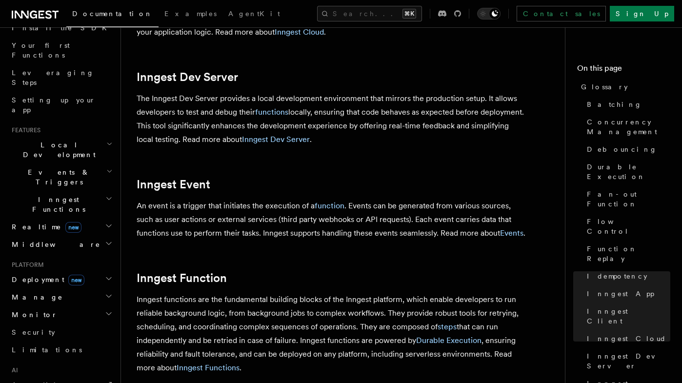
scroll to position [125, 0]
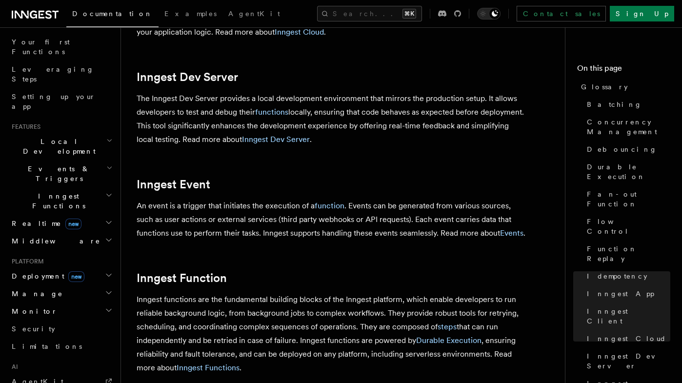
click at [65, 302] on h2 "Monitor" at bounding box center [61, 311] width 107 height 18
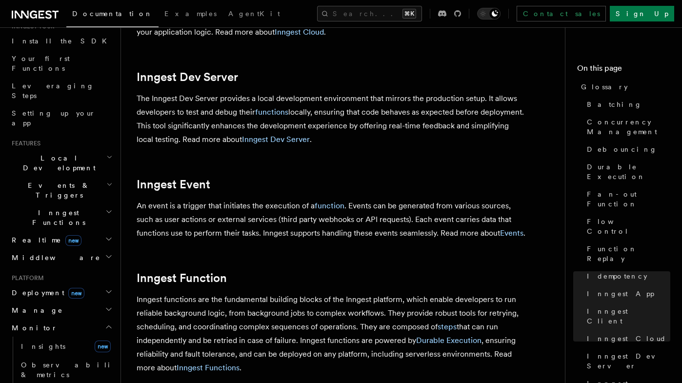
scroll to position [94, 0]
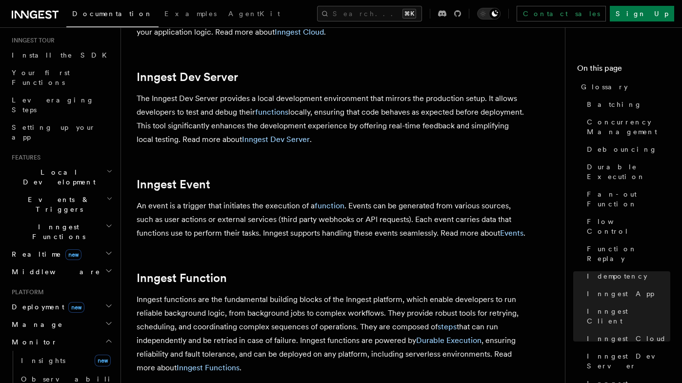
click at [51, 316] on h2 "Manage" at bounding box center [61, 325] width 107 height 18
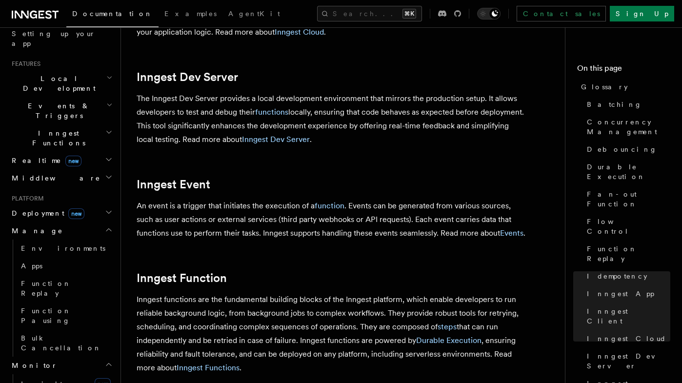
scroll to position [189, 0]
click at [63, 238] on link "Environments" at bounding box center [66, 247] width 98 height 18
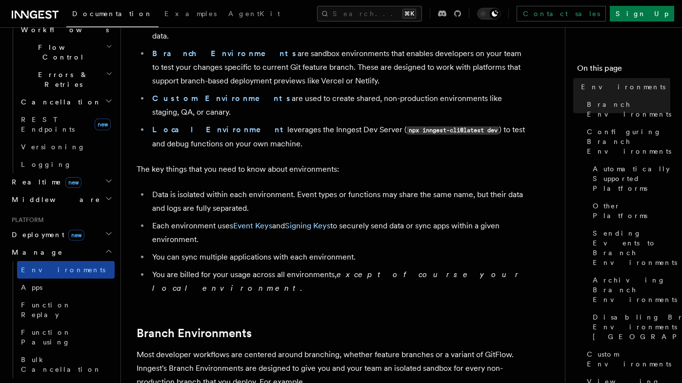
scroll to position [314, 0]
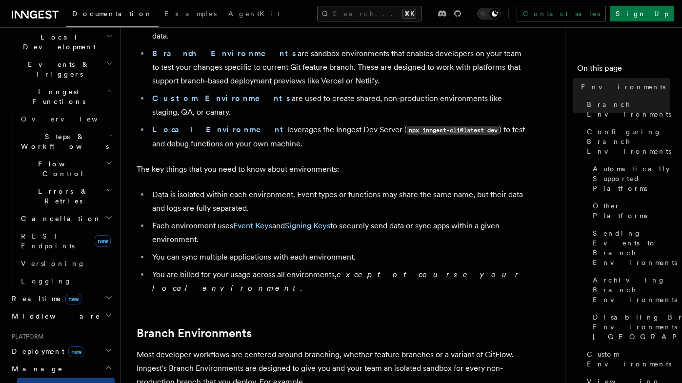
scroll to position [220, 0]
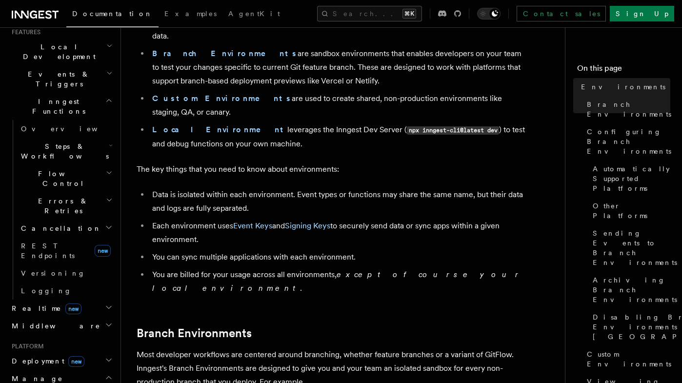
click at [30, 356] on span "Deployment new" at bounding box center [46, 361] width 77 height 10
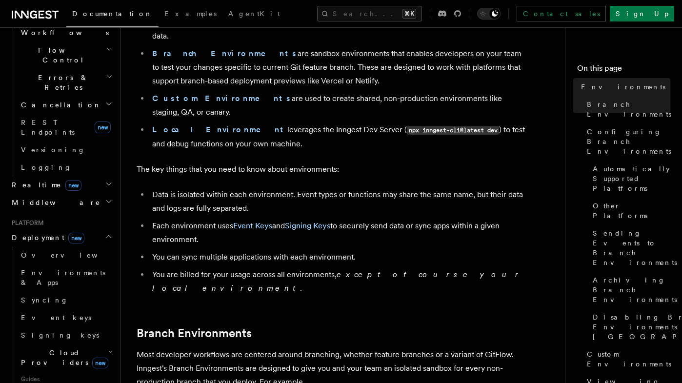
scroll to position [347, 0]
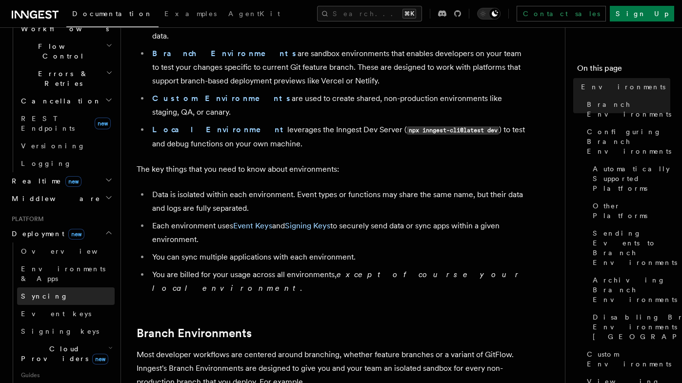
click at [51, 287] on link "Syncing" at bounding box center [66, 296] width 98 height 18
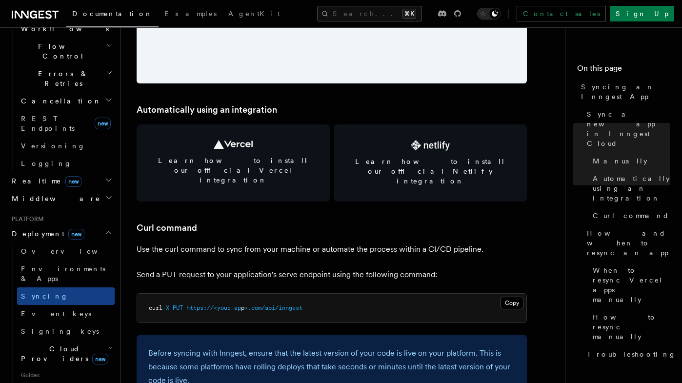
scroll to position [1301, 0]
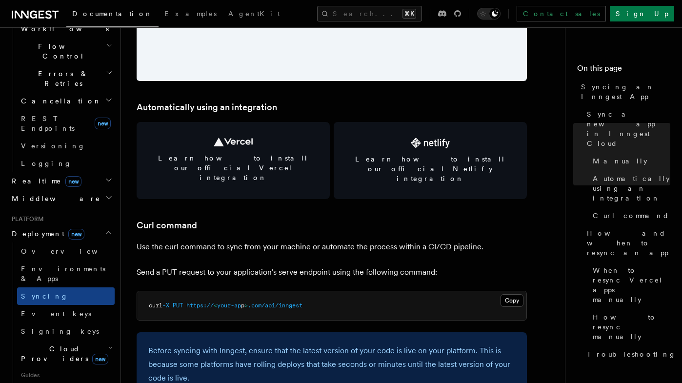
click at [129, 238] on div "Platform Deployment Syncing an Inngest App After deploying your code to a hosti…" at bounding box center [362, 328] width 483 height 3259
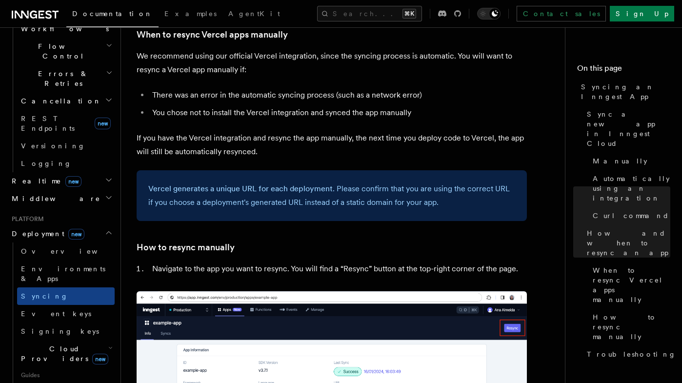
scroll to position [1860, 0]
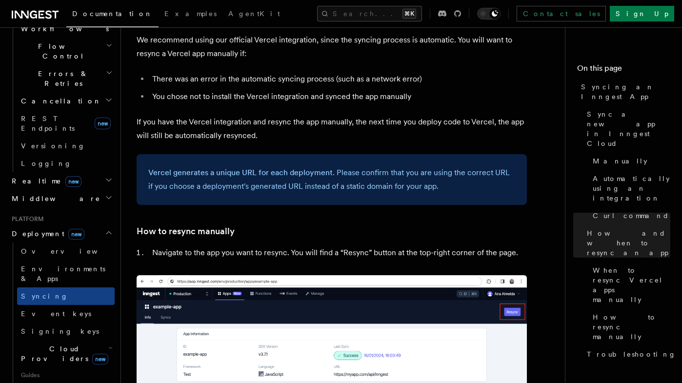
click at [58, 344] on span "Cloud Providers new" at bounding box center [62, 354] width 91 height 20
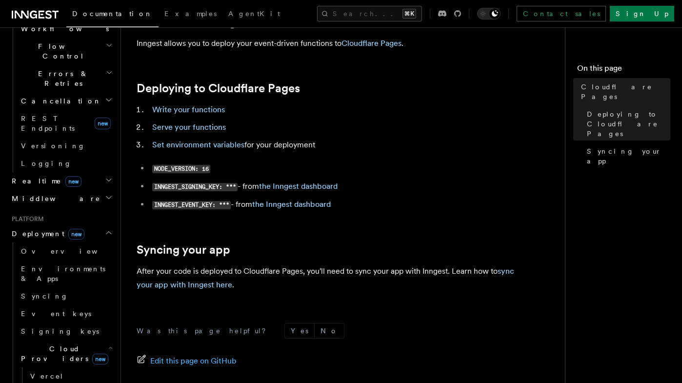
scroll to position [56, 0]
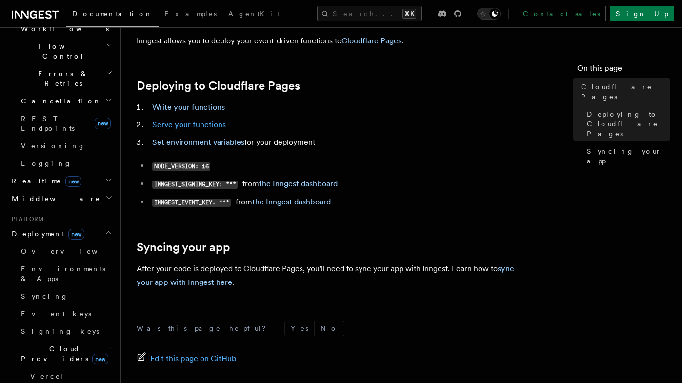
click at [192, 126] on link "Serve your functions" at bounding box center [189, 124] width 74 height 9
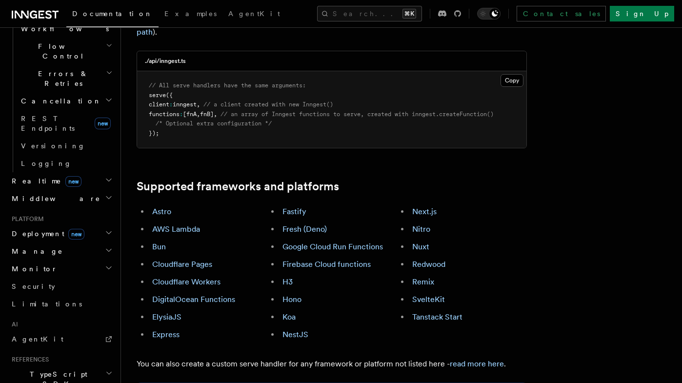
scroll to position [468, 0]
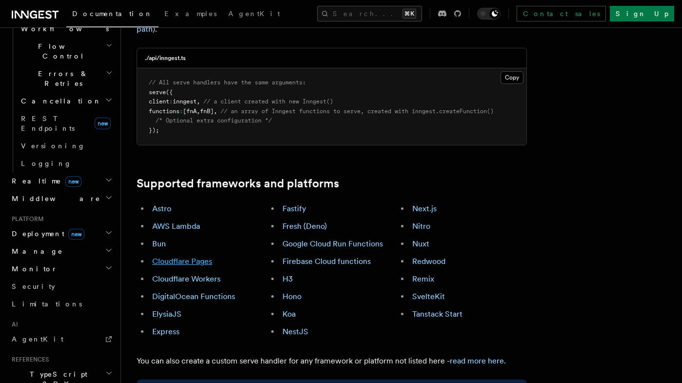
click at [199, 257] on link "Cloudflare Pages" at bounding box center [182, 261] width 60 height 9
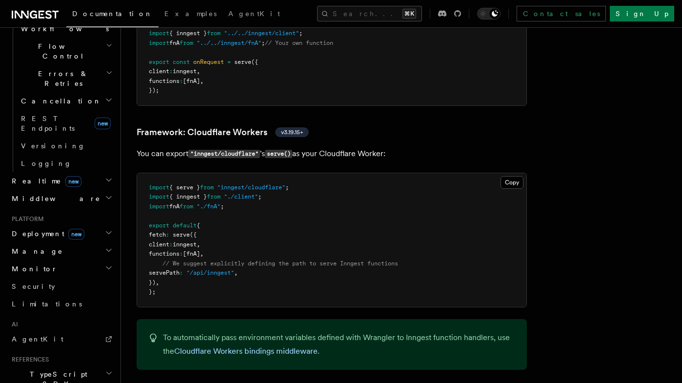
scroll to position [1653, 0]
click at [290, 346] on link "Cloudflare Workers bindings middleware" at bounding box center [245, 350] width 143 height 9
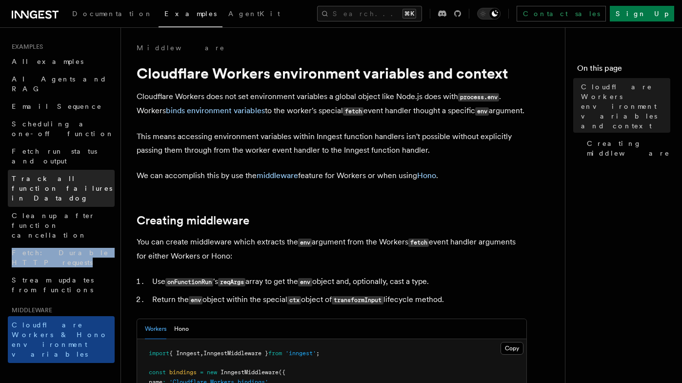
click at [86, 170] on link "Track all function failures in Datadog" at bounding box center [61, 188] width 107 height 37
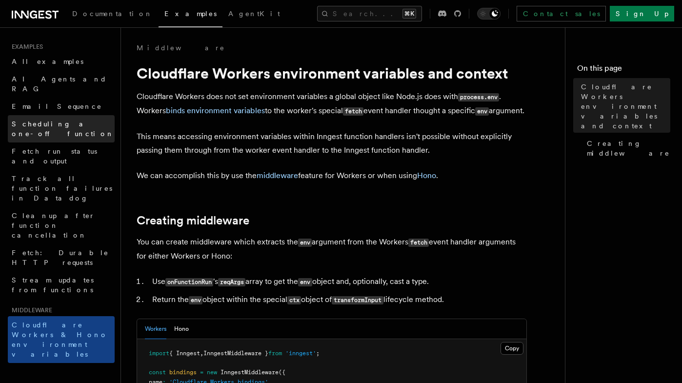
click at [79, 120] on span "Scheduling a one-off function" at bounding box center [63, 129] width 102 height 18
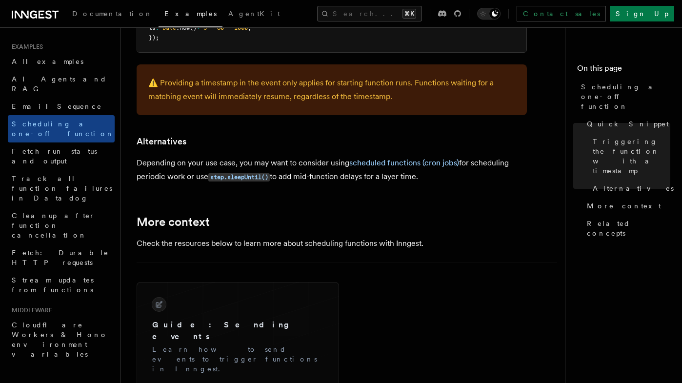
scroll to position [574, 0]
click at [404, 210] on article "Examples Scheduling a one-off function Inngest provides a way to delay a functi…" at bounding box center [347, 68] width 421 height 1198
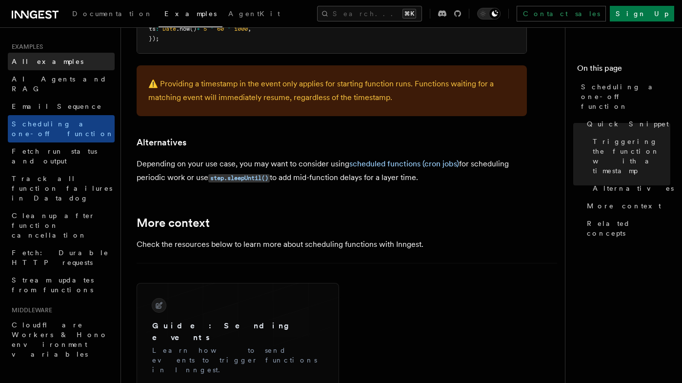
click at [54, 64] on link "All examples" at bounding box center [61, 62] width 107 height 18
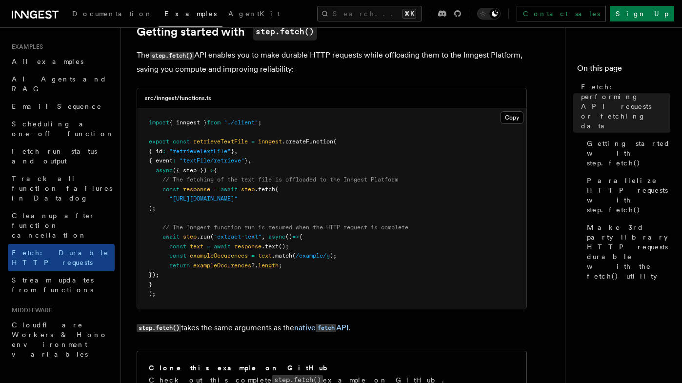
scroll to position [158, 0]
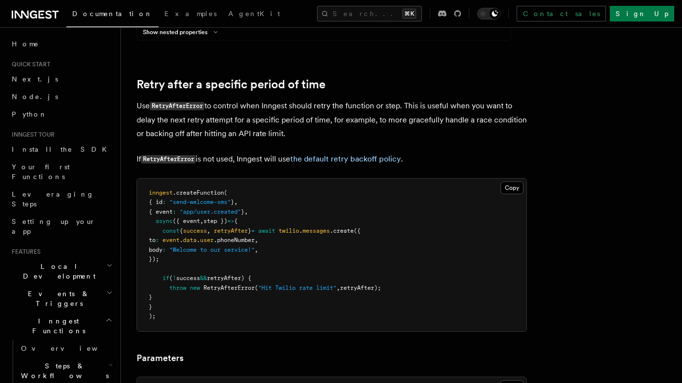
scroll to position [894, 0]
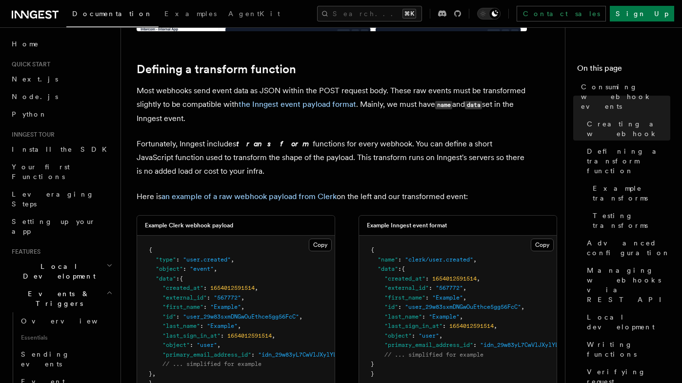
scroll to position [660, 0]
